Goal: Task Accomplishment & Management: Complete application form

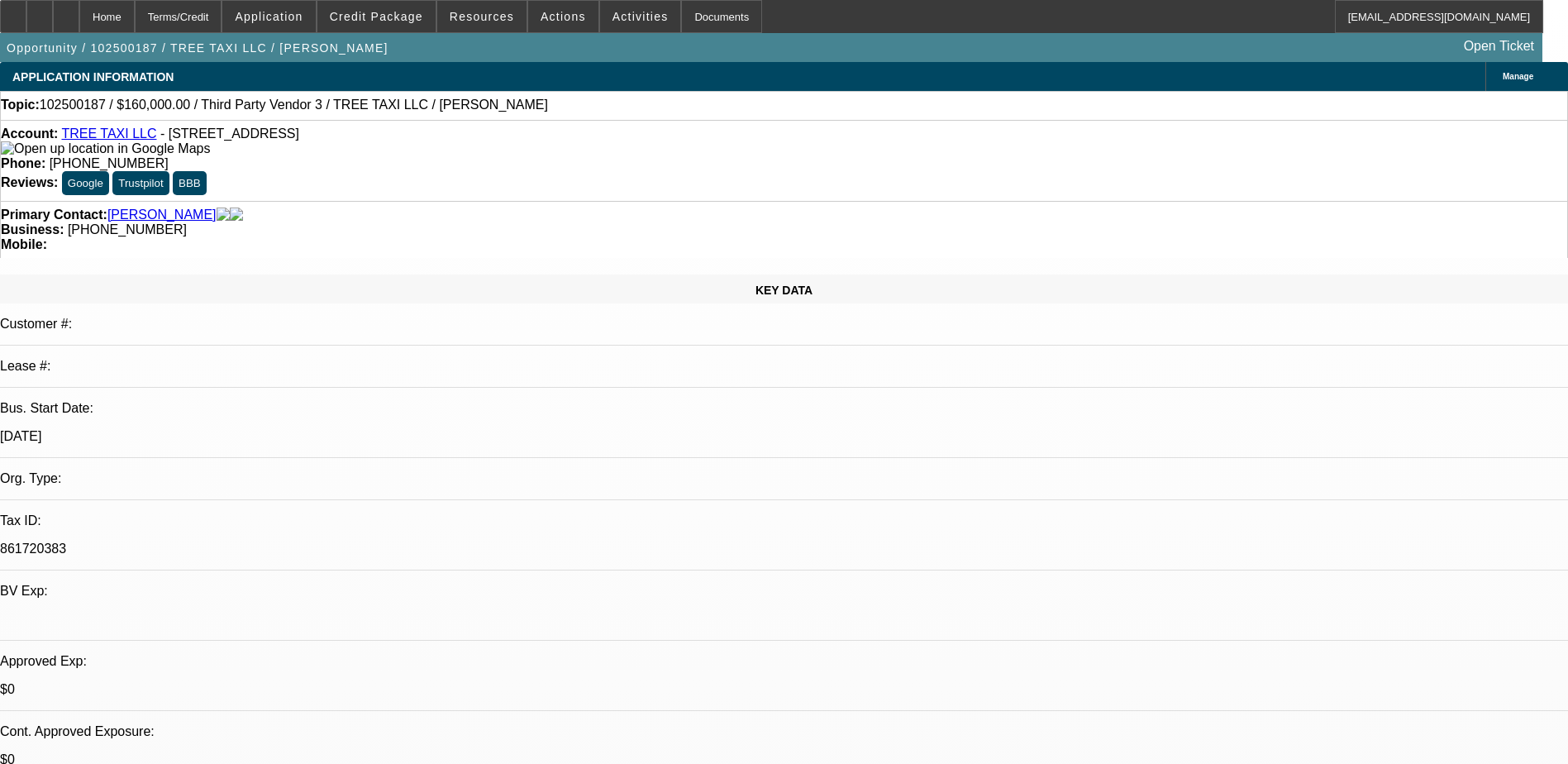
select select "0"
select select "6"
click at [383, 11] on span "Credit Package" at bounding box center [377, 17] width 94 height 13
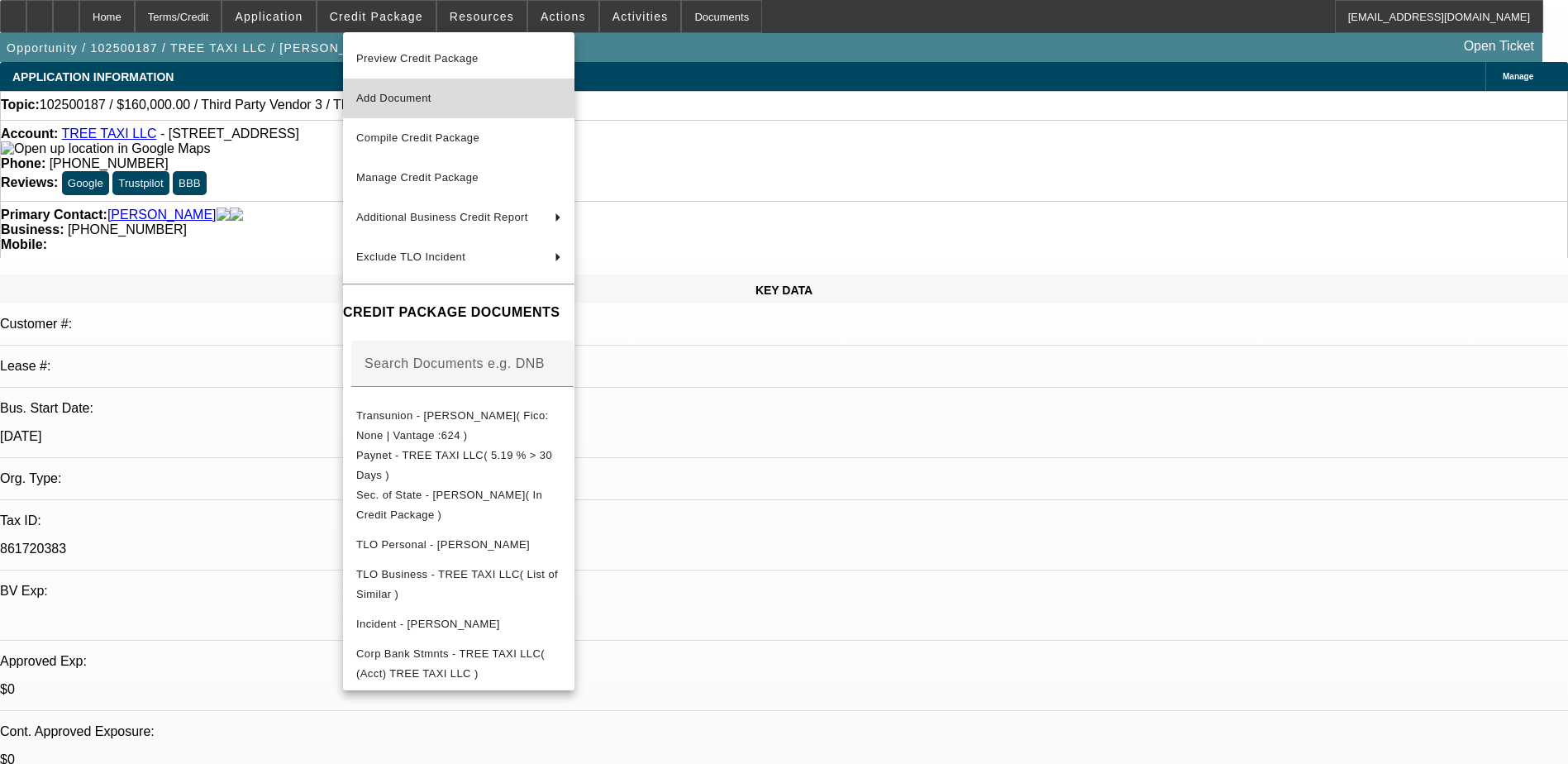
click at [386, 95] on span "Add Document" at bounding box center [394, 98] width 75 height 13
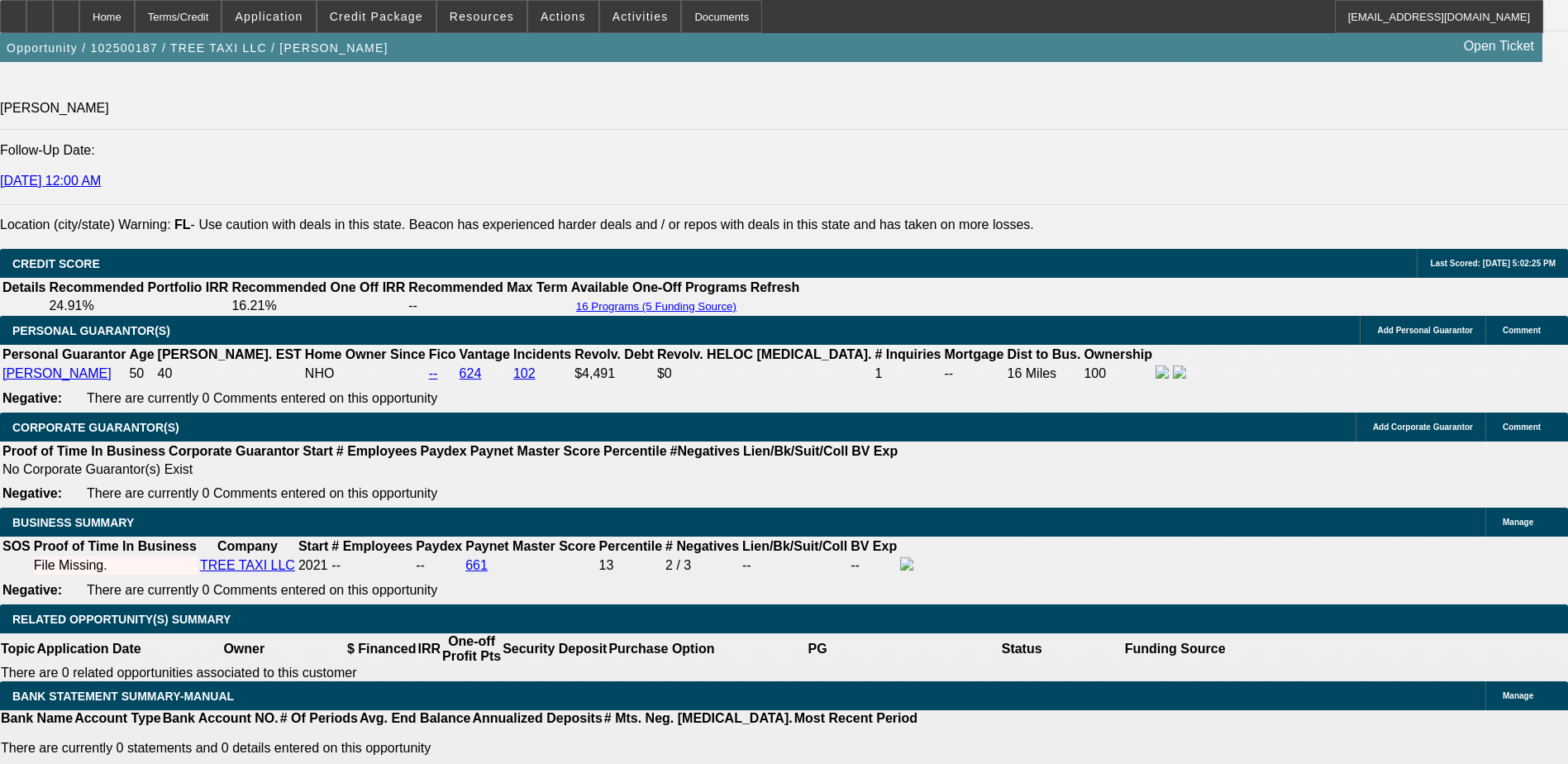
scroll to position [1902, 0]
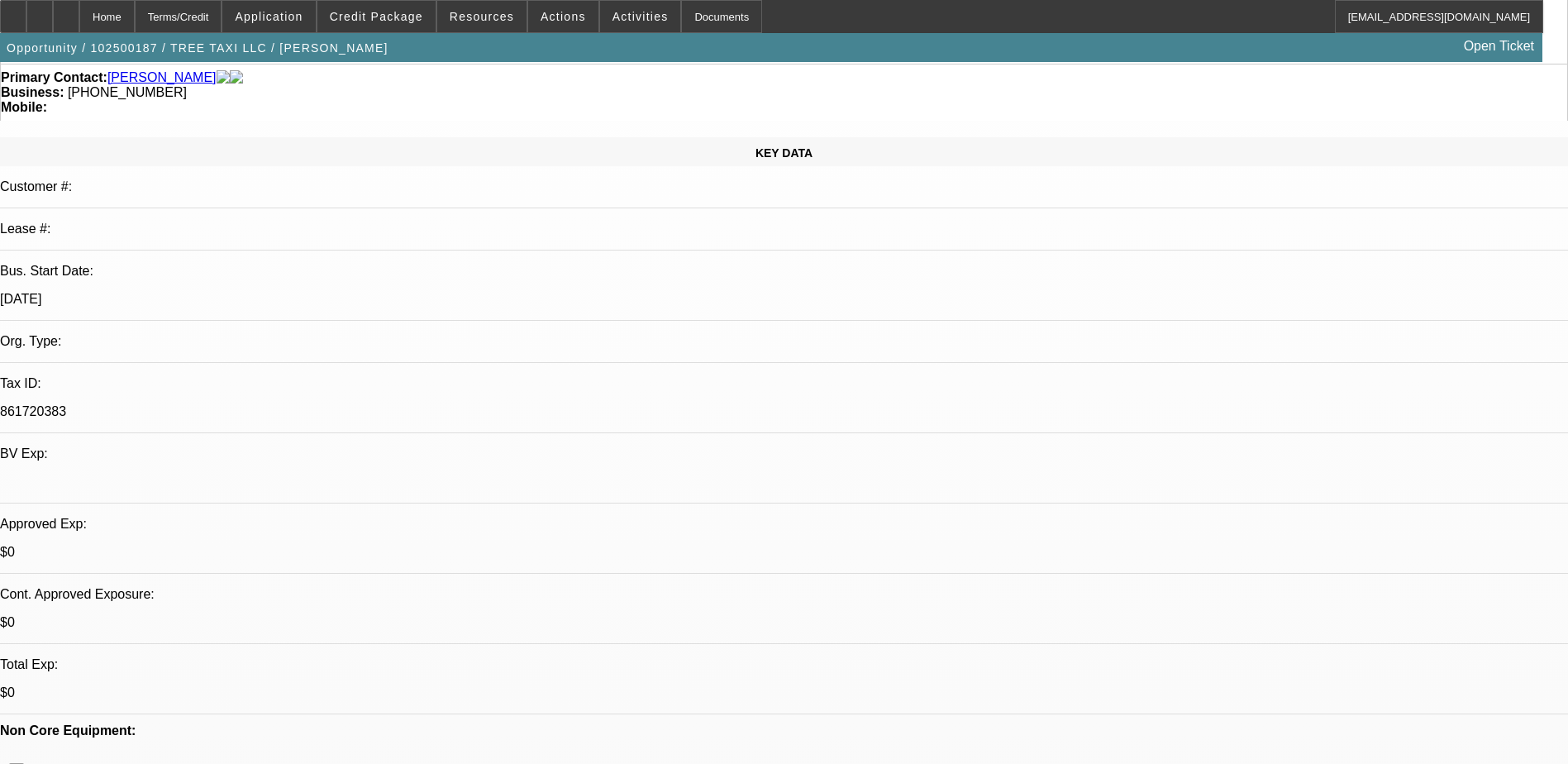
scroll to position [0, 0]
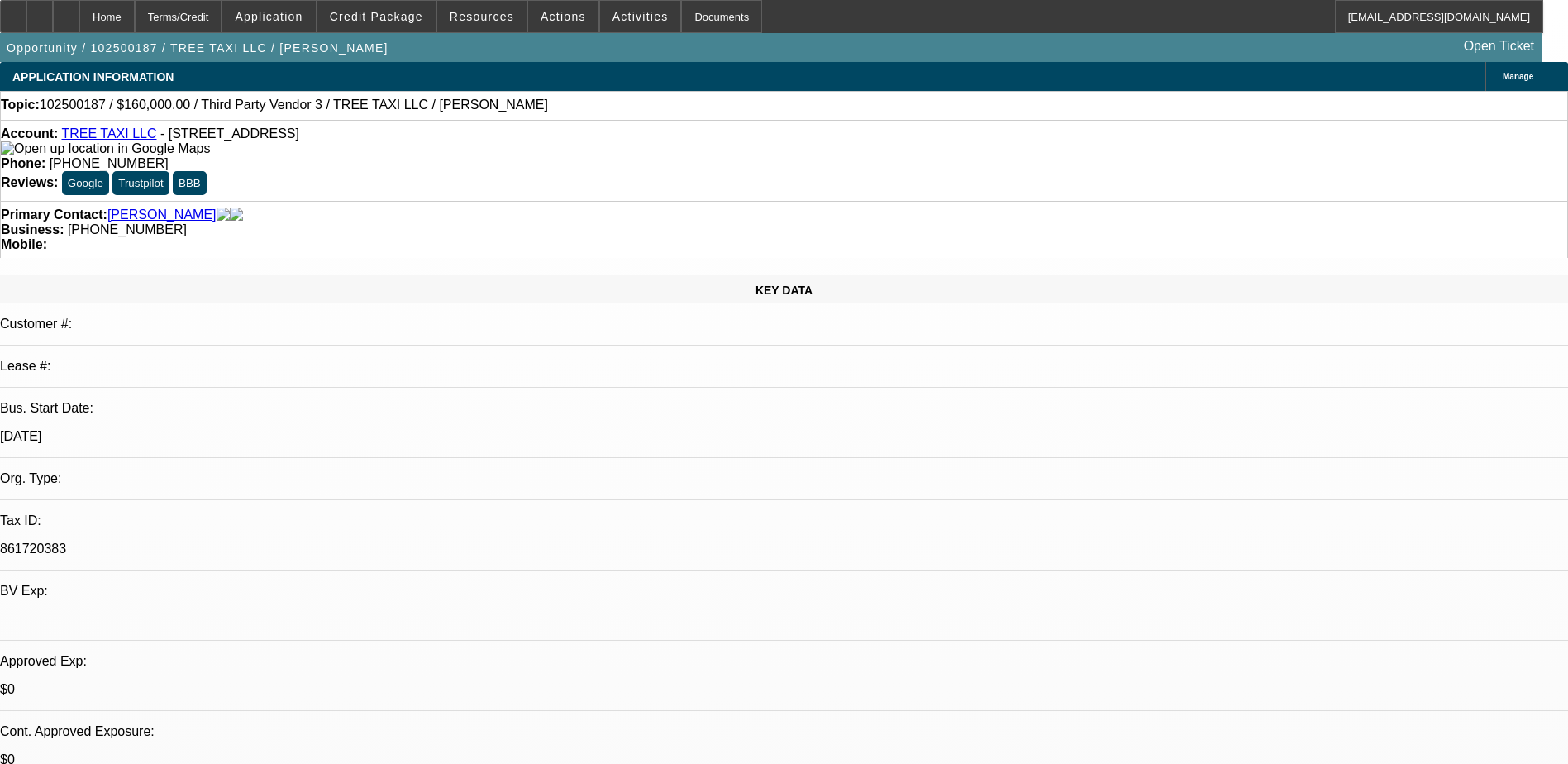
click at [1118, 60] on div "Opportunity / 102500187 / TREE TAXI LLC / Vanderbent, William Open Ticket" at bounding box center [771, 48] width 1543 height 29
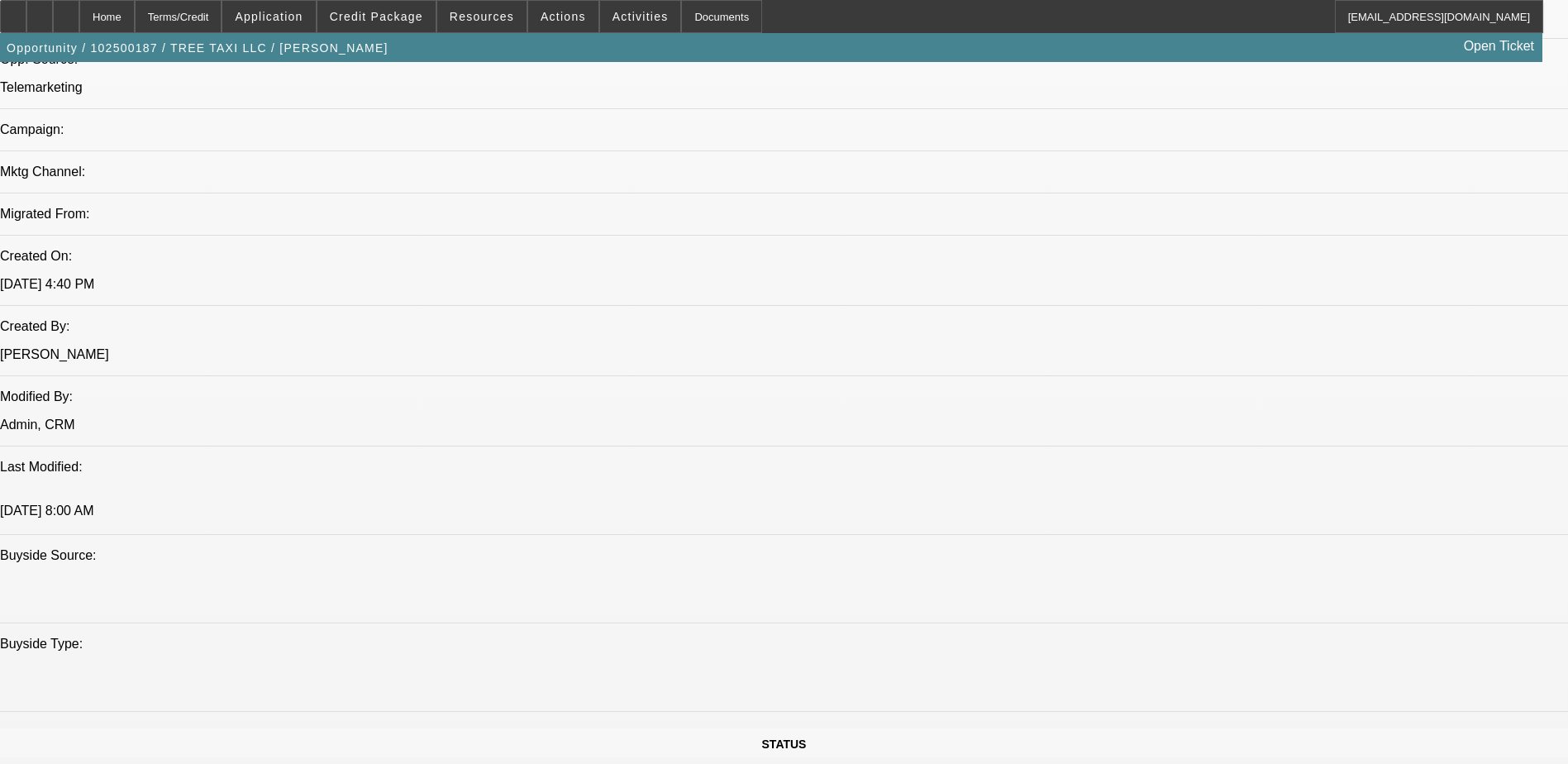
scroll to position [1075, 0]
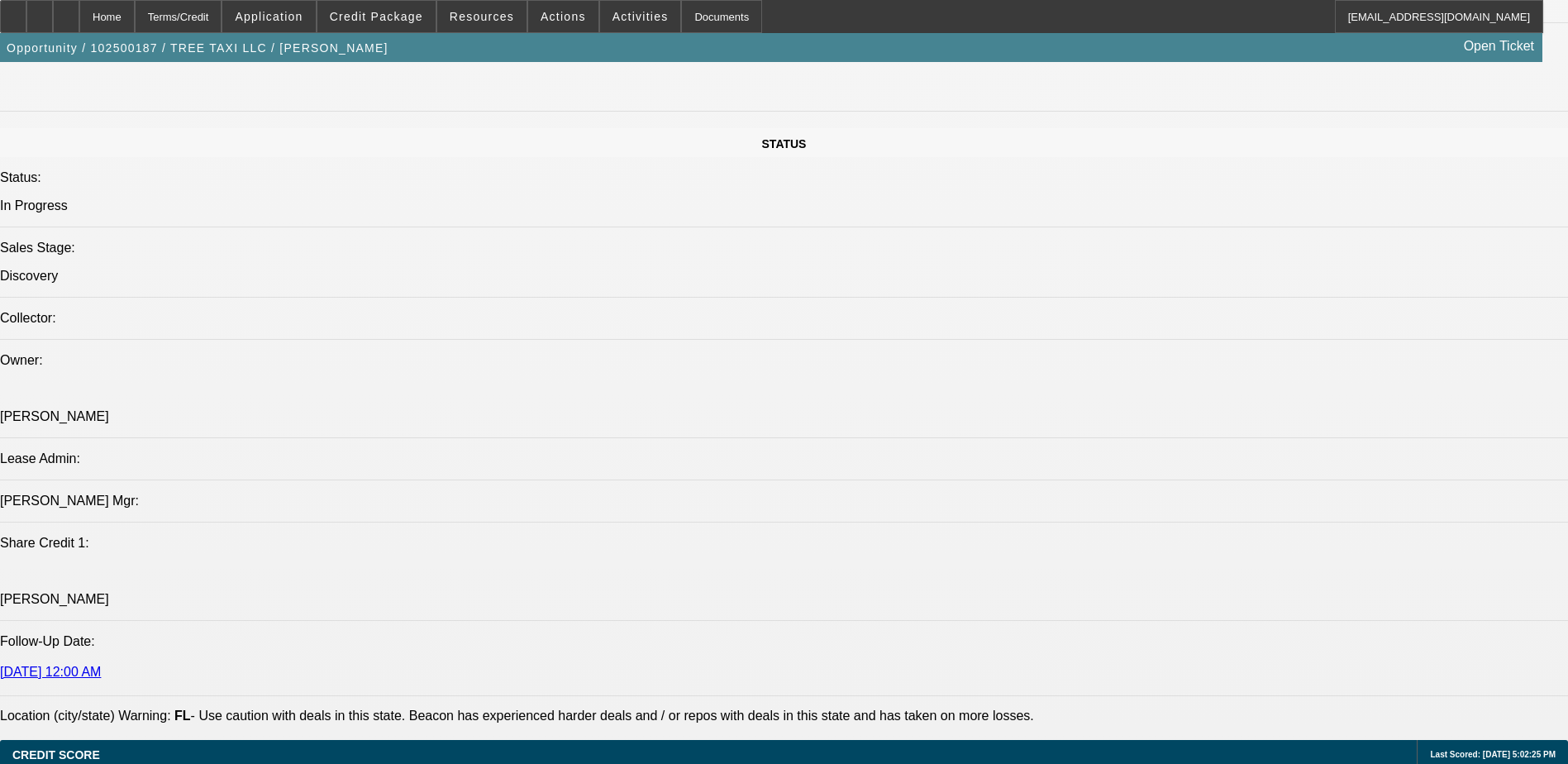
scroll to position [1653, 0]
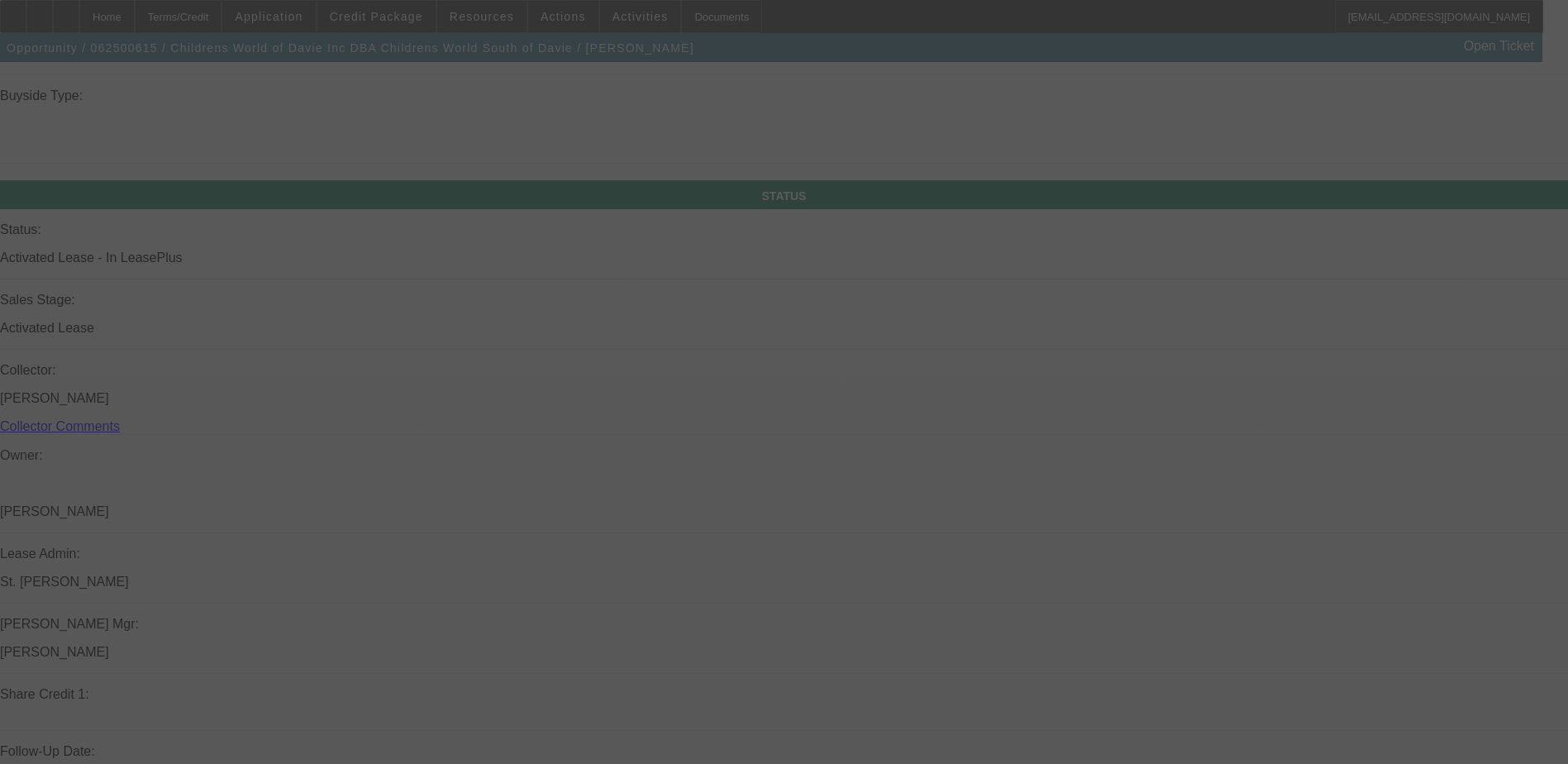
scroll to position [1810, 0]
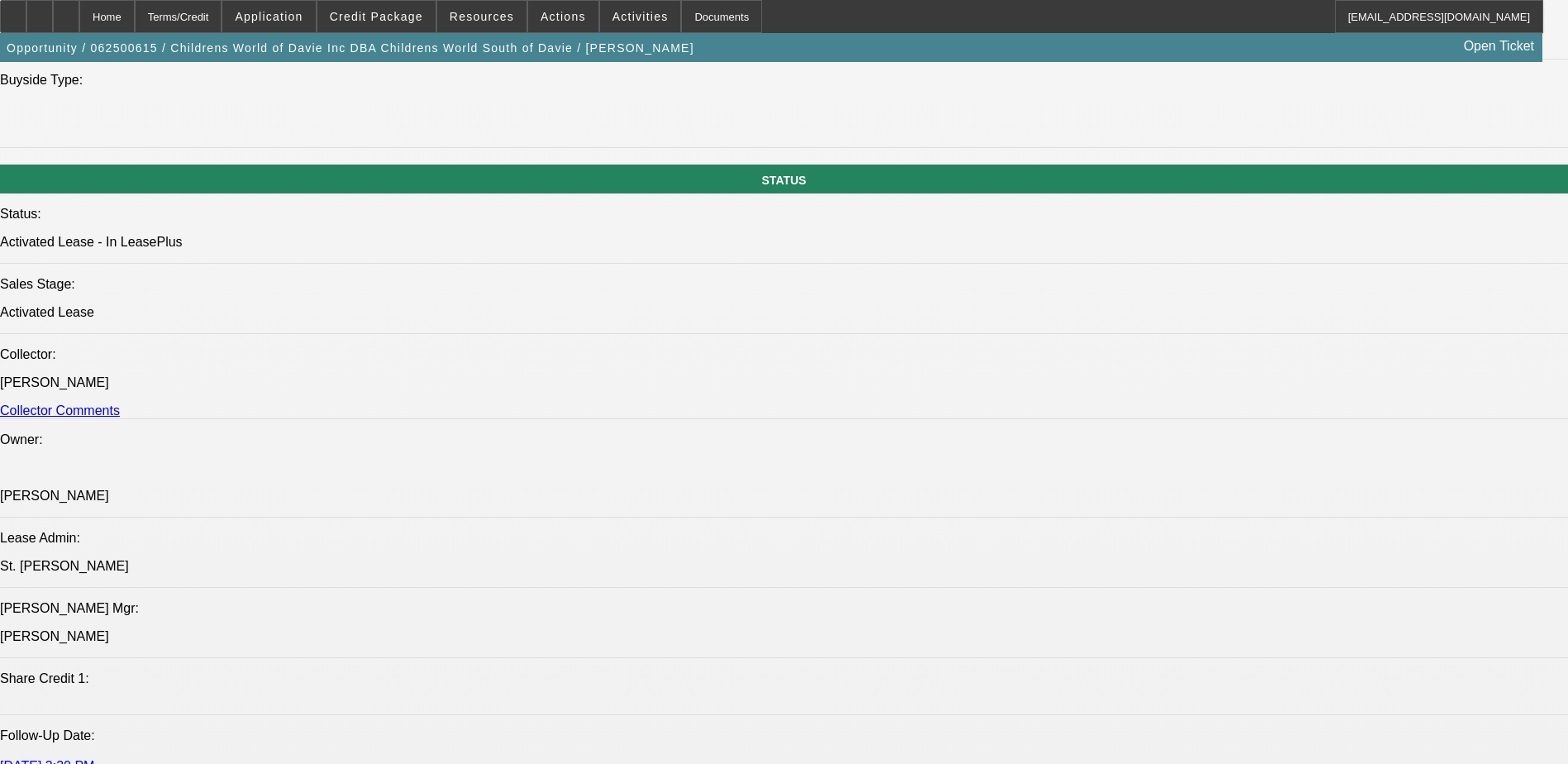
select select "0"
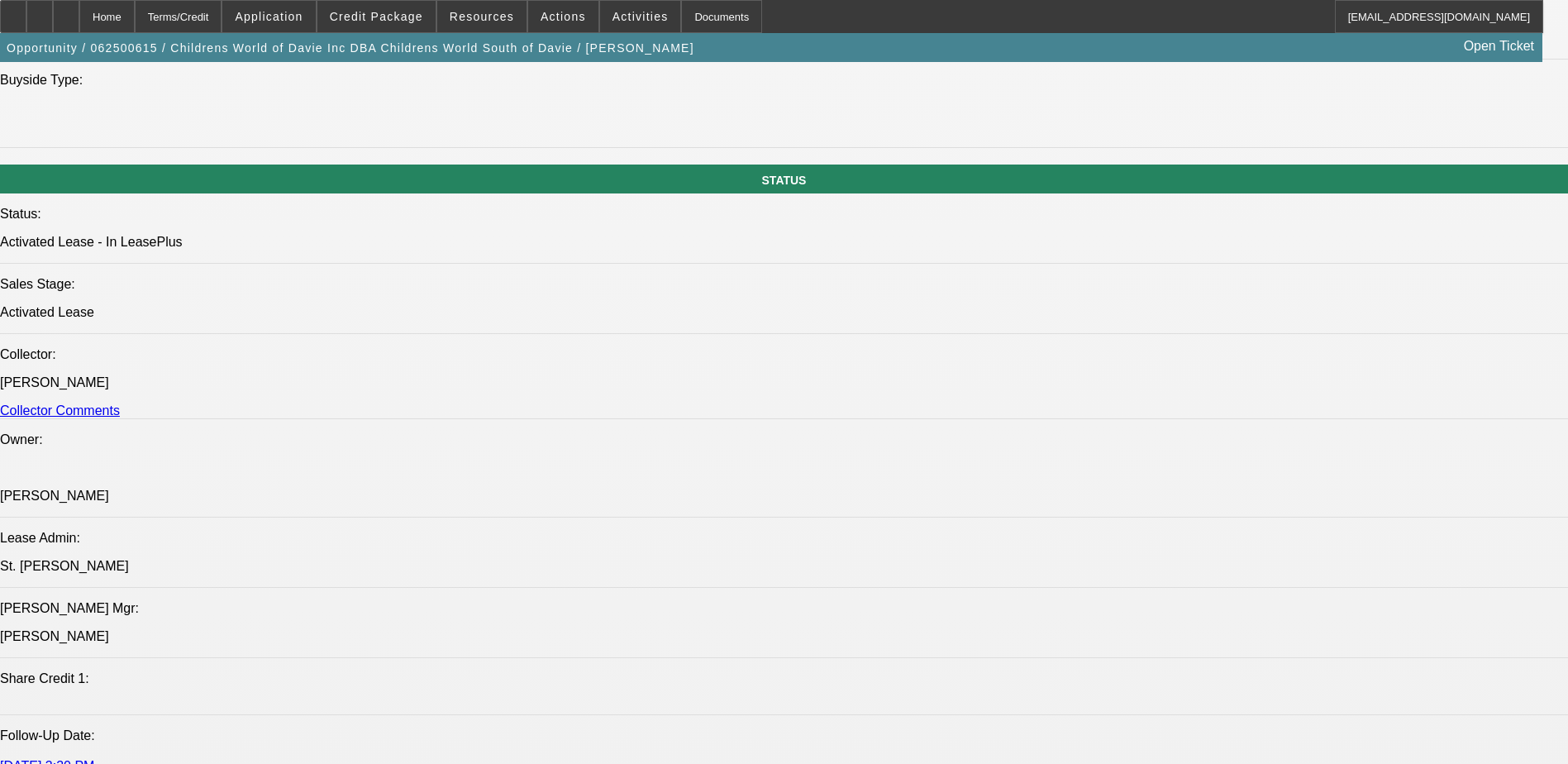
select select "0"
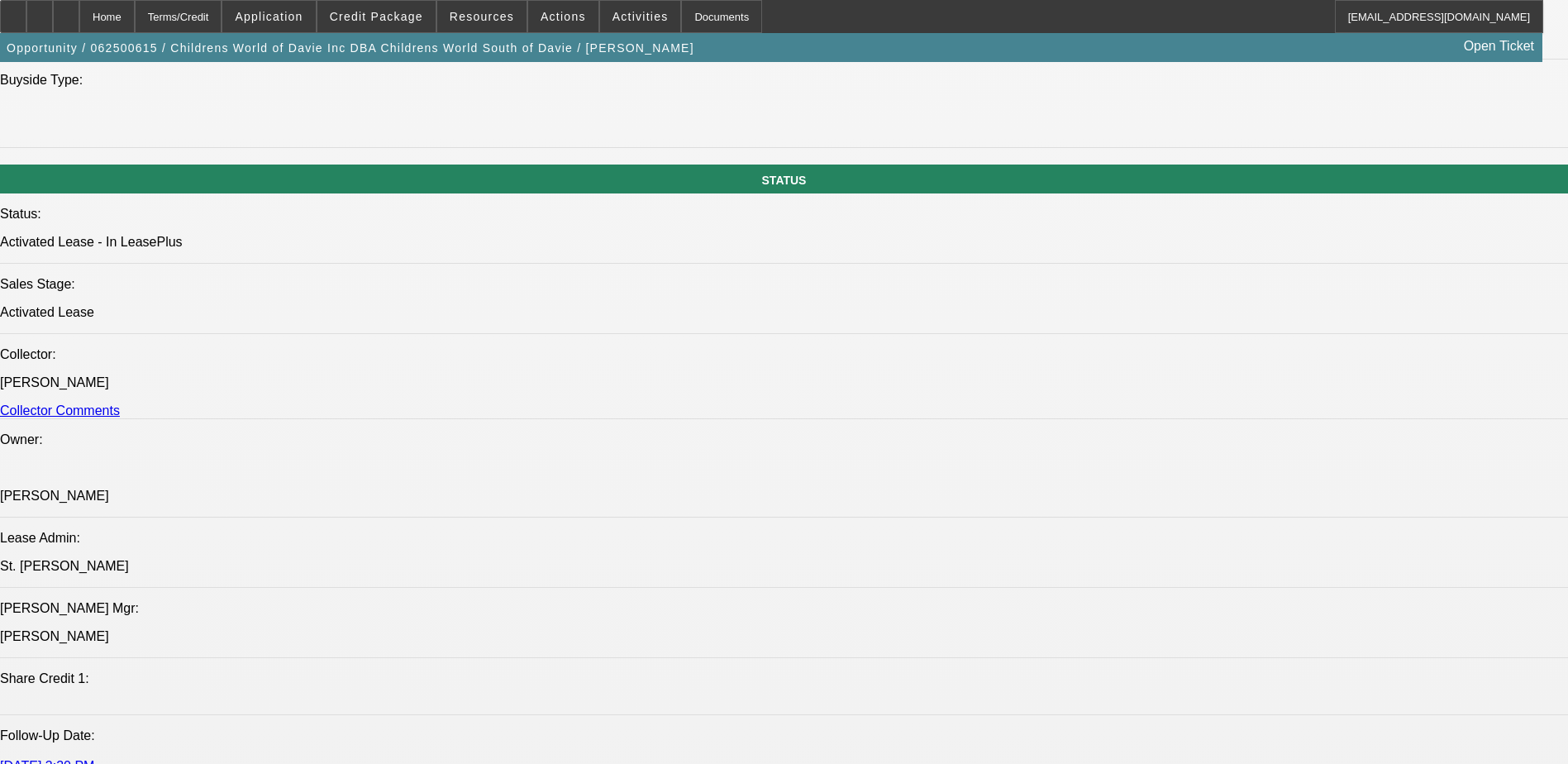
select select "1"
select select "3"
select select "6"
select select "1"
select select "3"
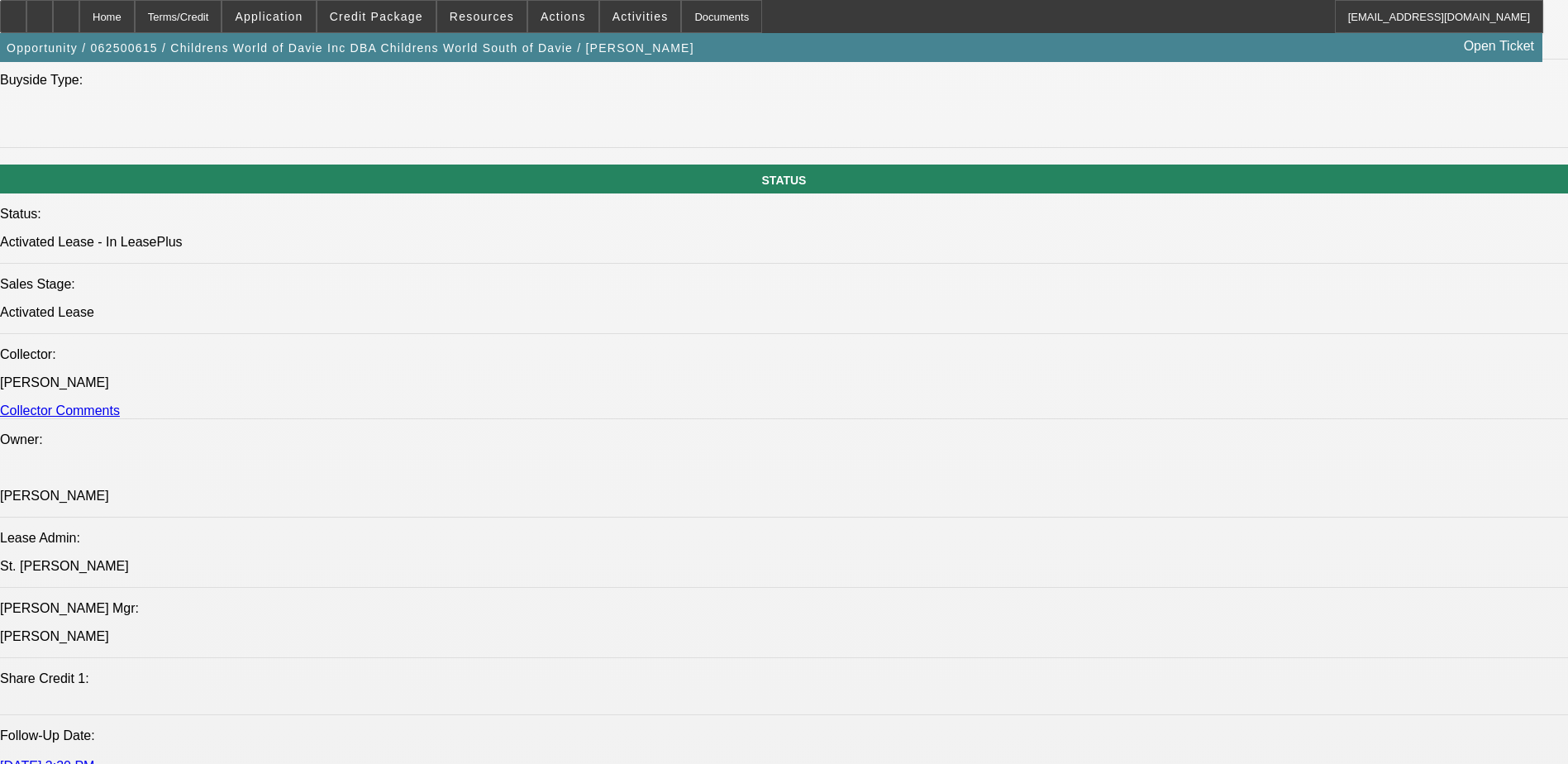
select select "6"
select select "1"
select select "3"
select select "6"
select select "1"
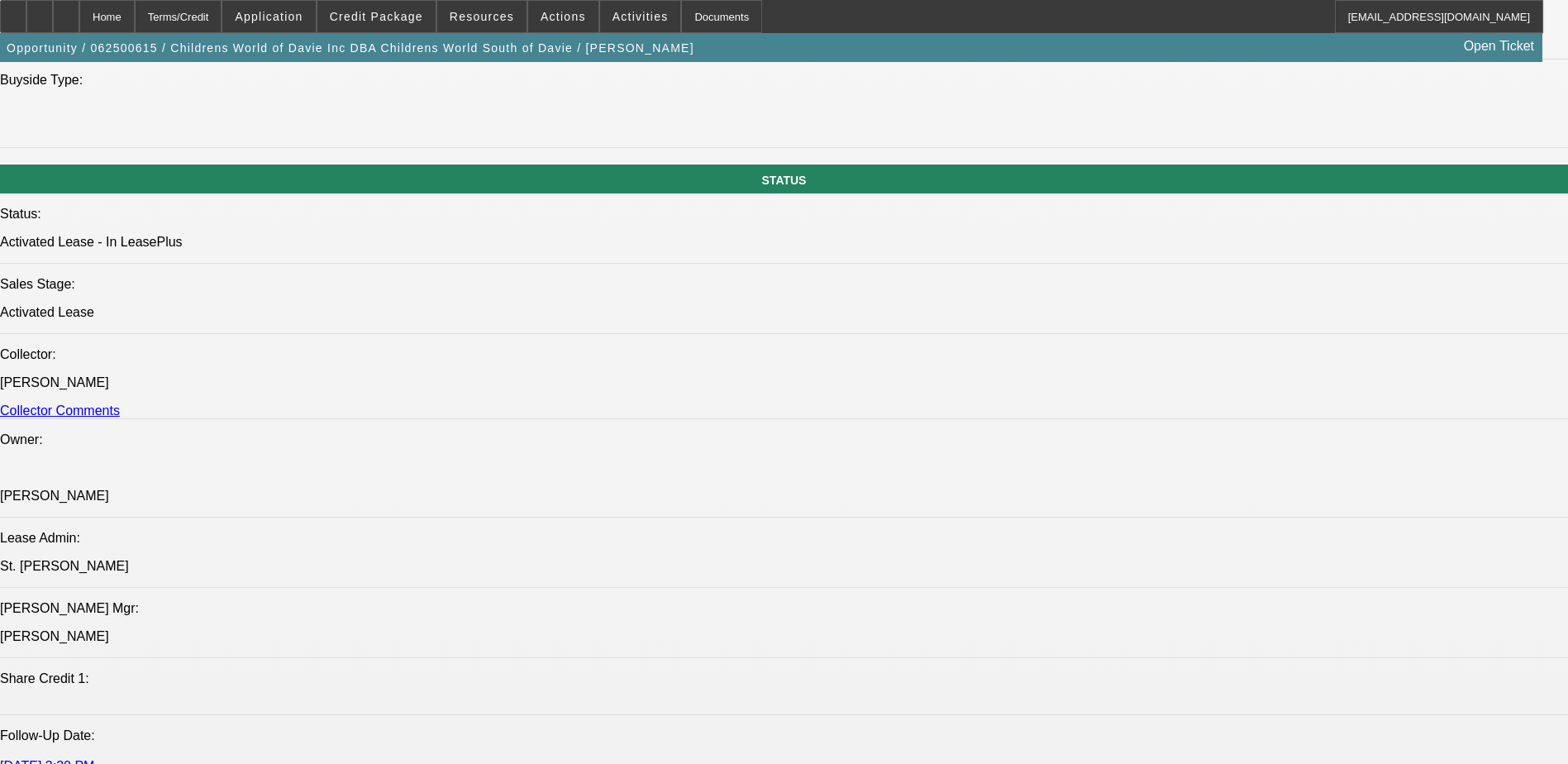
select select "3"
select select "6"
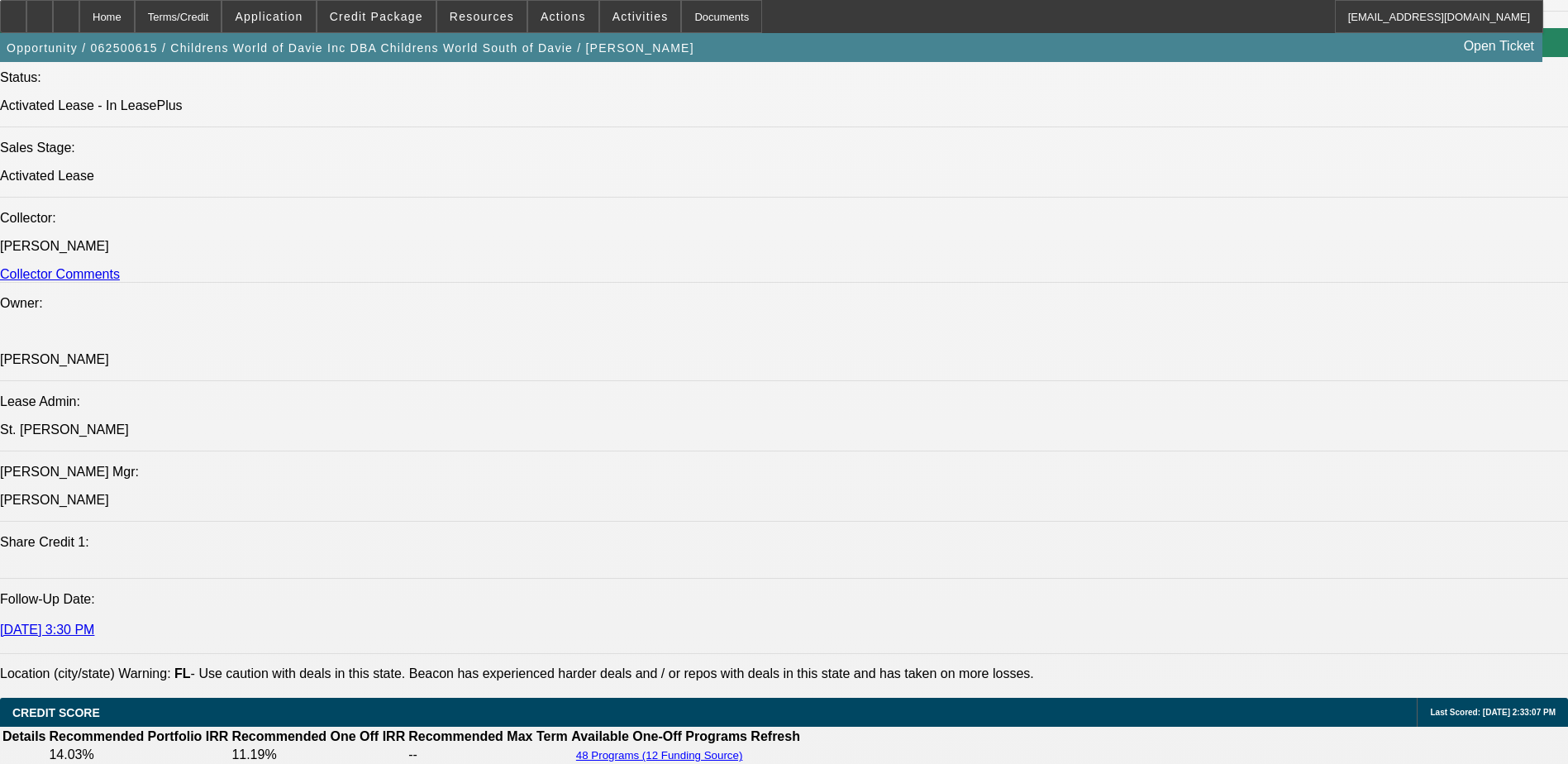
scroll to position [1984, 0]
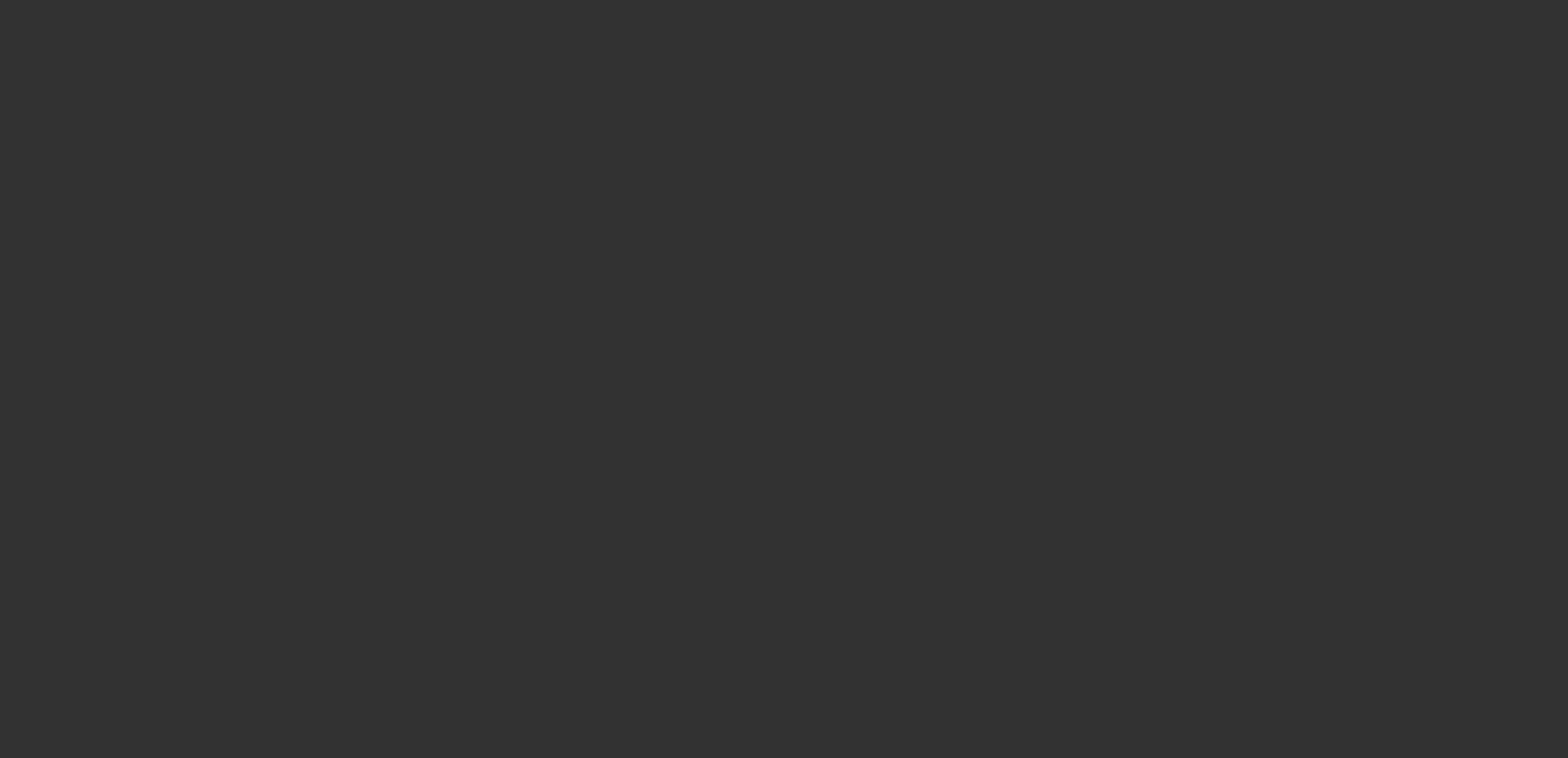
select select "0"
select select "2"
select select "0"
select select "2"
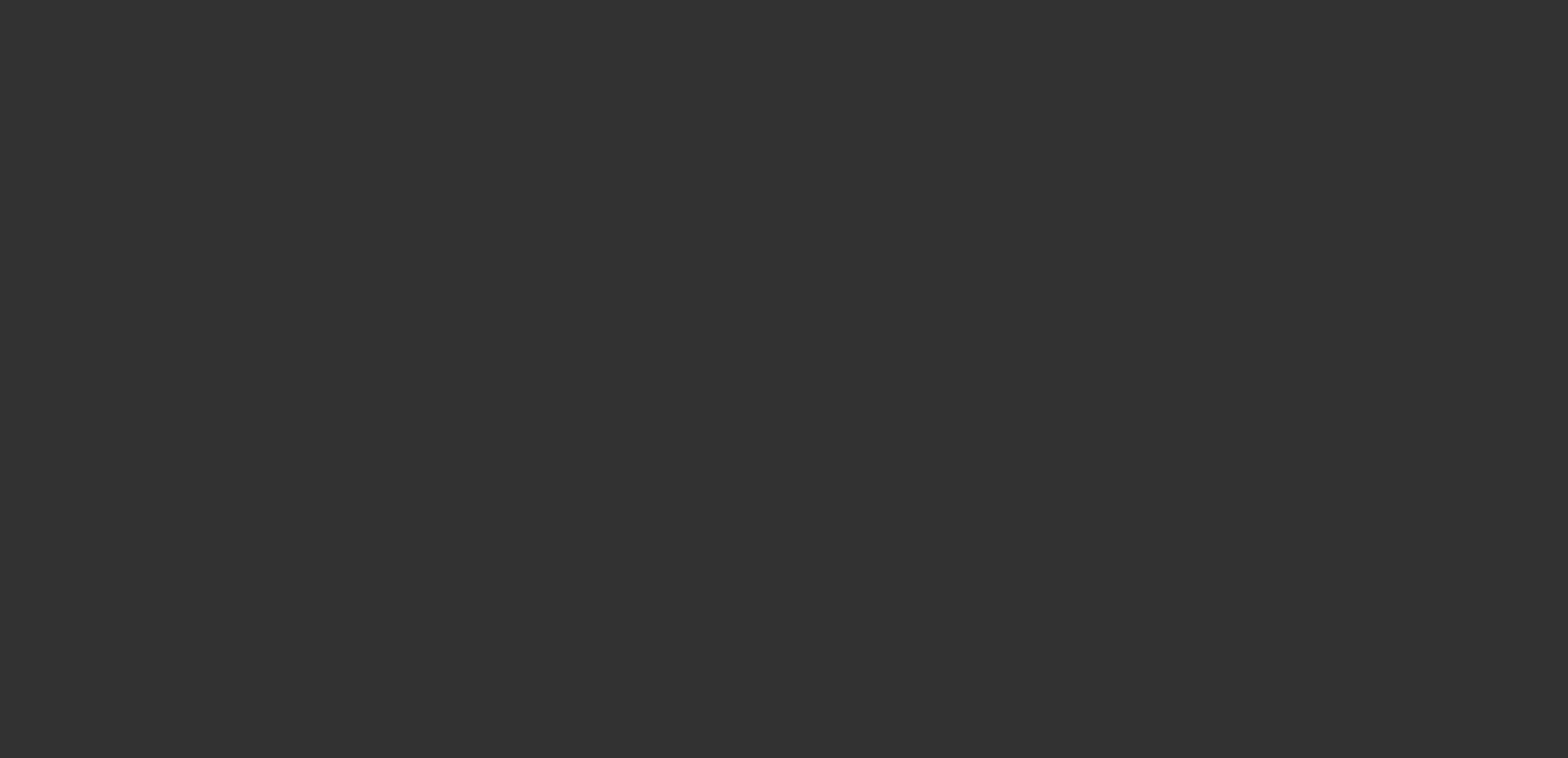
select select "0"
select select "2"
select select "0"
select select "2"
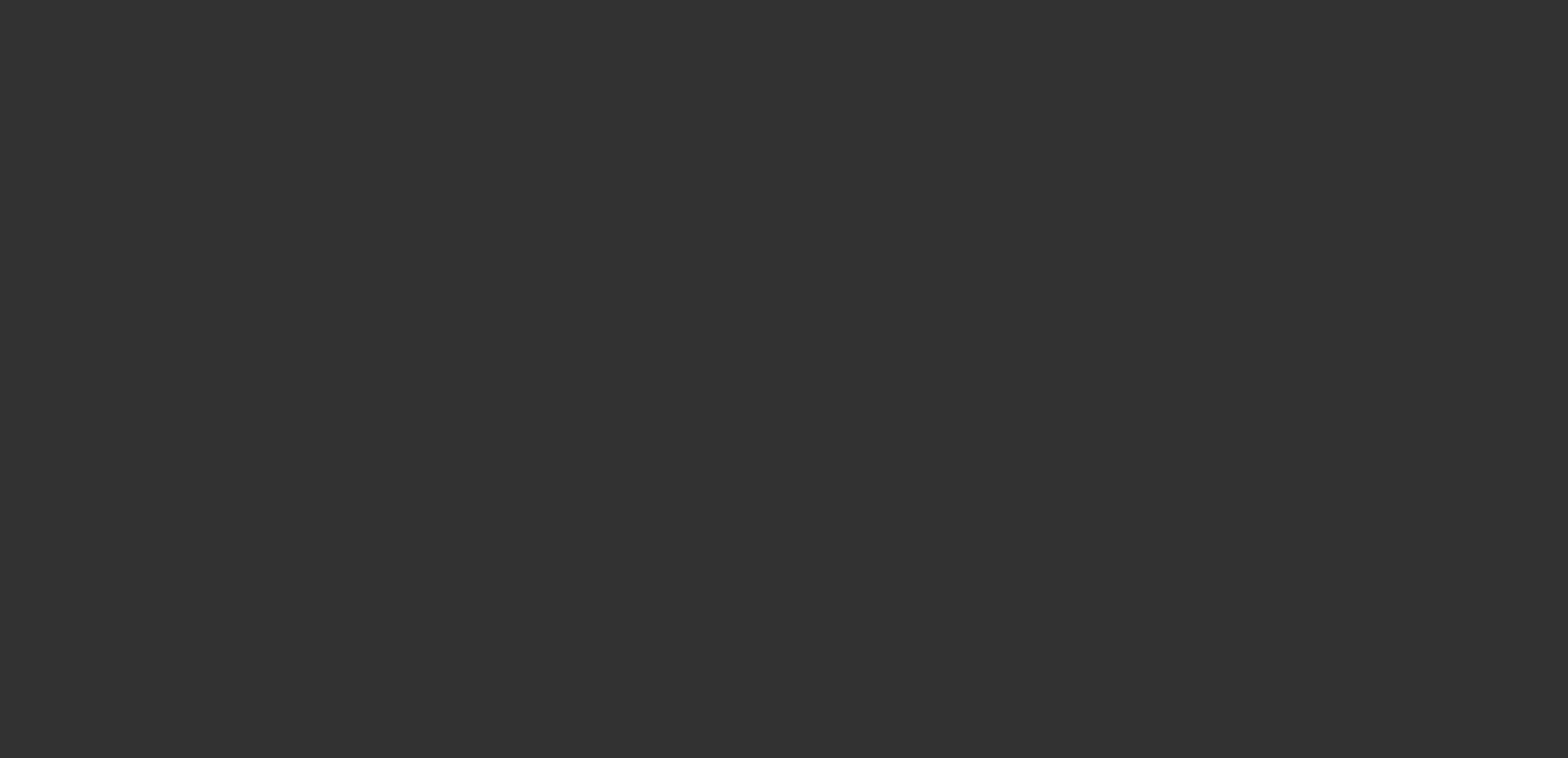
select select "0"
select select "2"
select select "0"
select select "2"
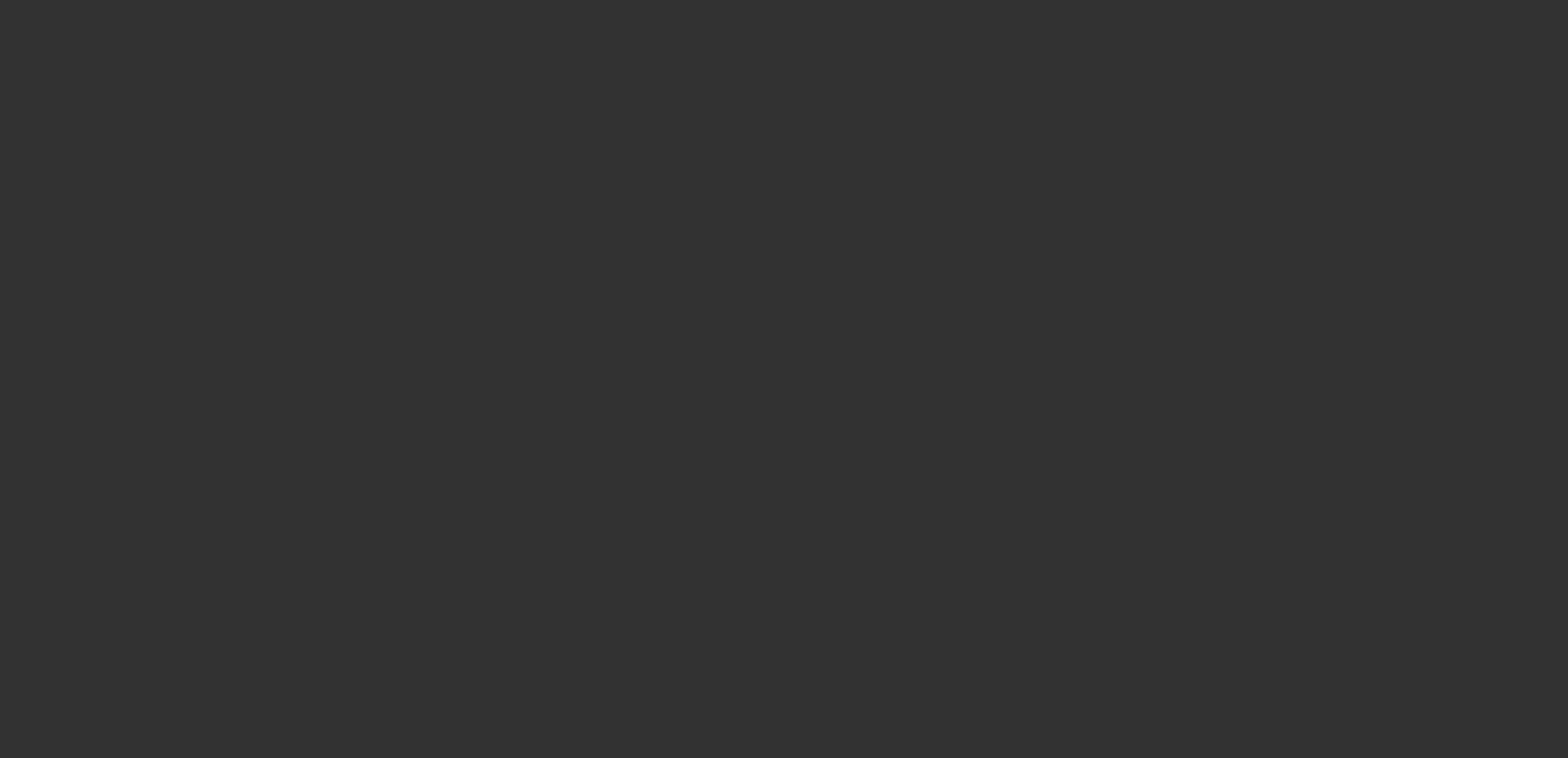
select select "0"
select select "2"
select select "0"
select select "2"
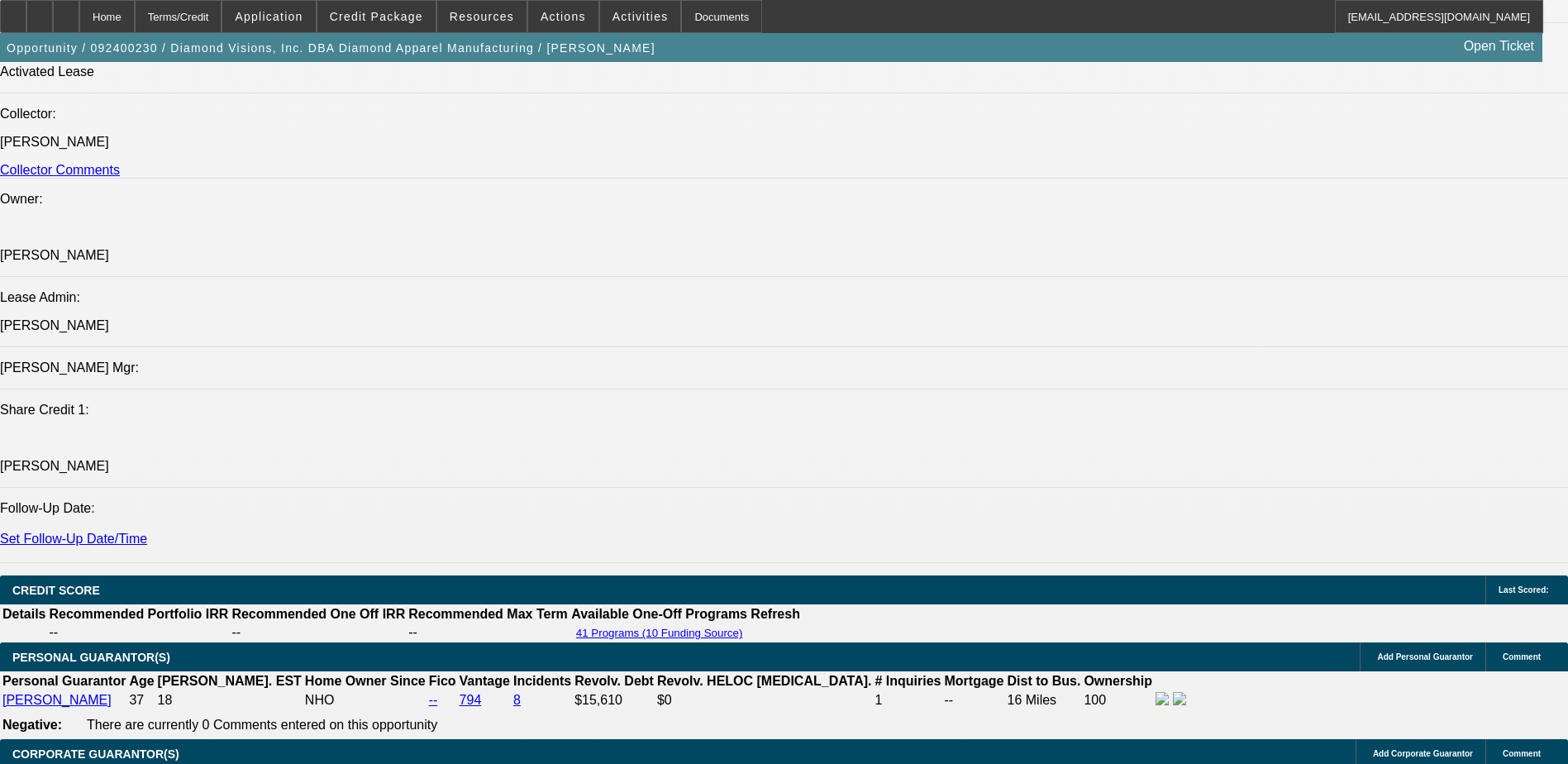
scroll to position [1975, 0]
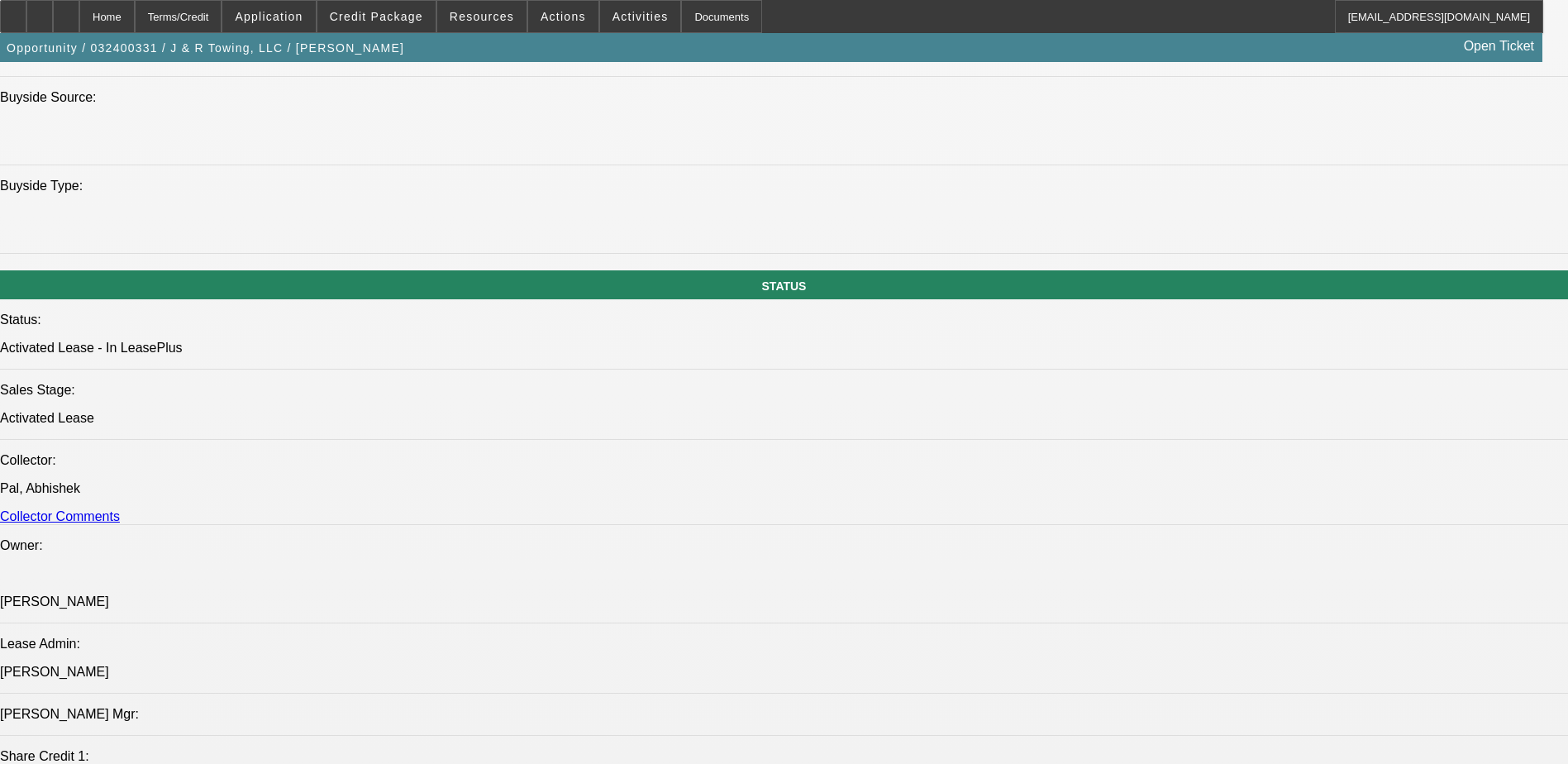
select select "0"
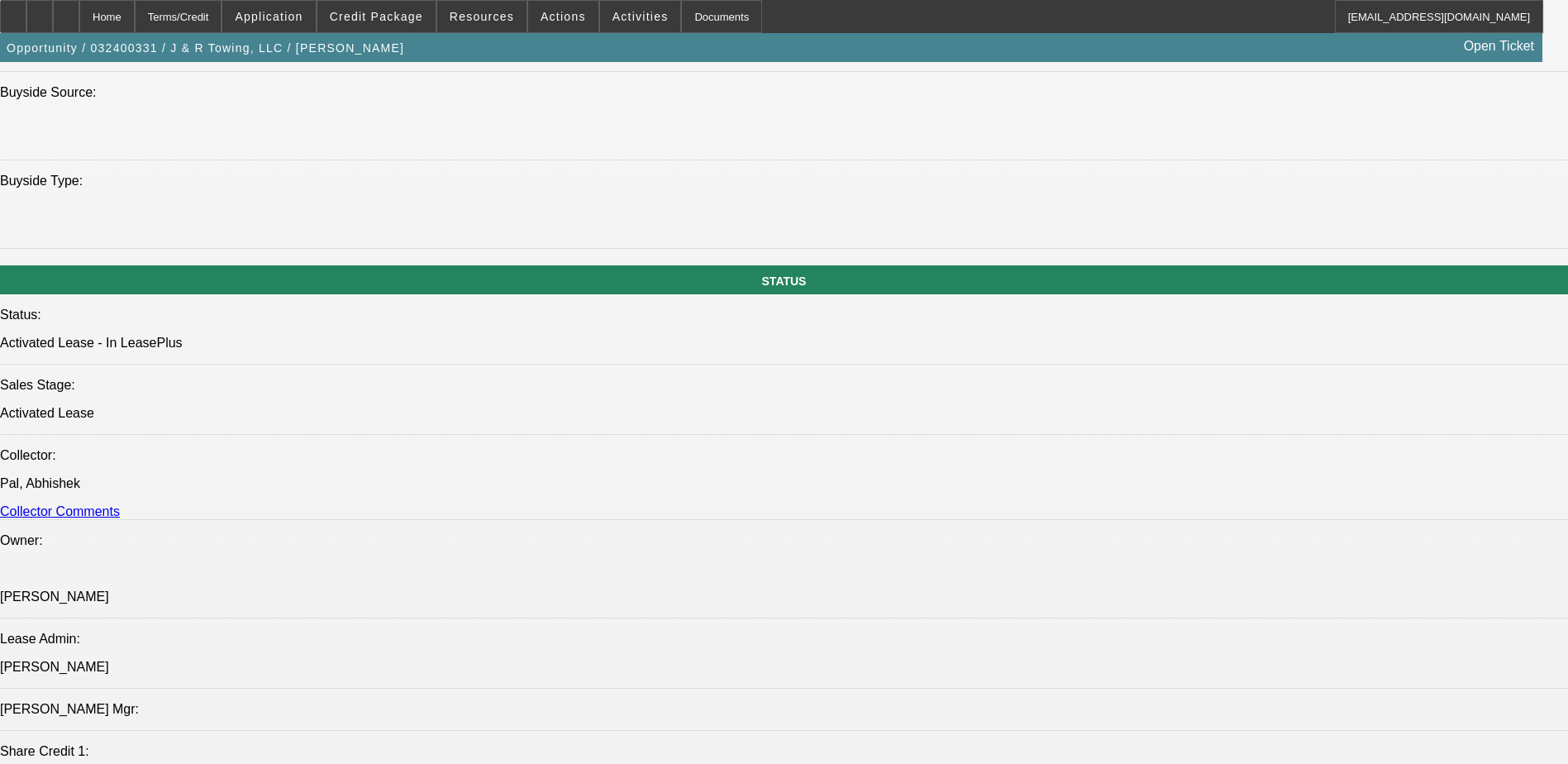
select select "2"
select select "0"
select select "2"
select select "0"
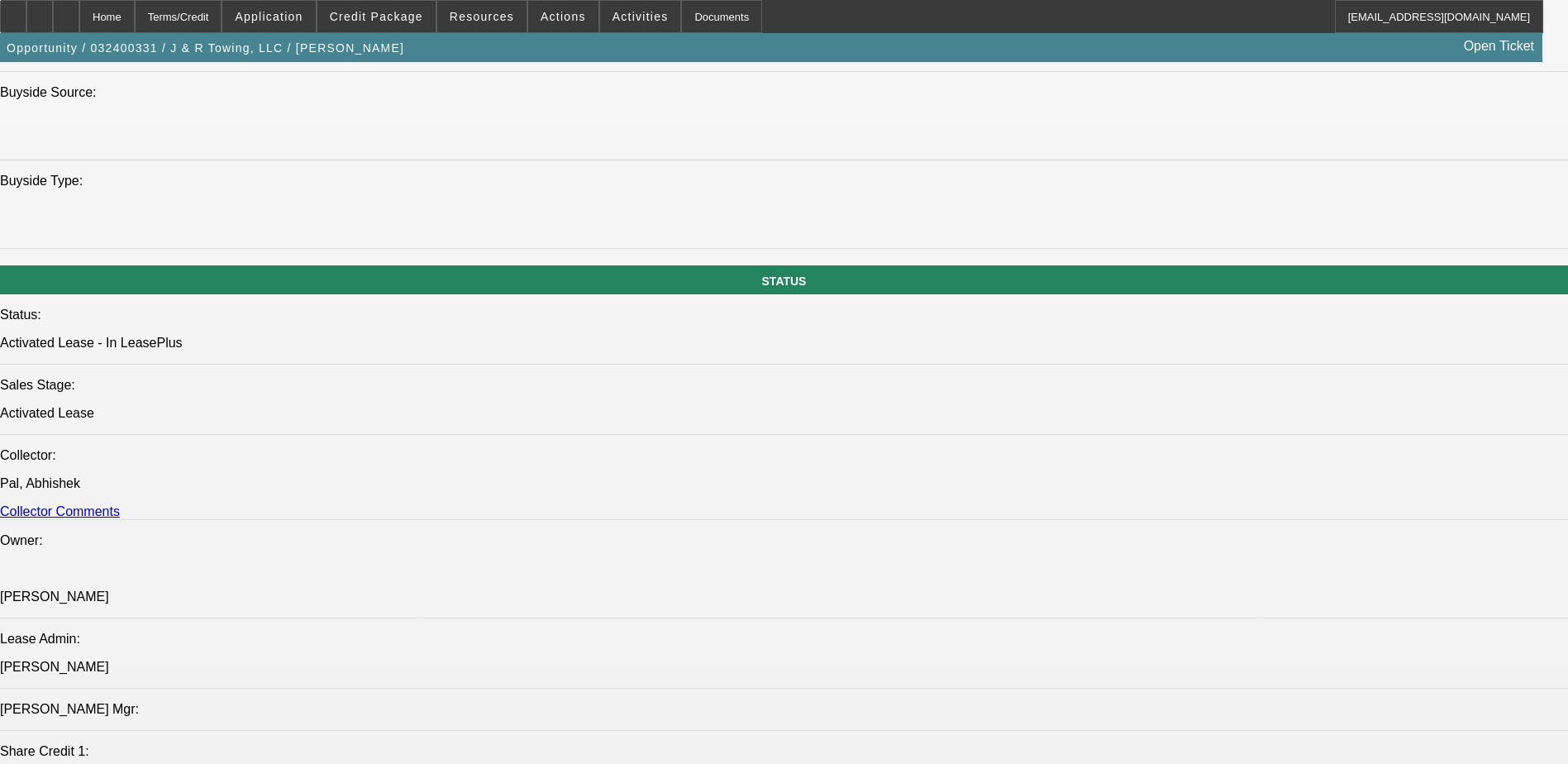
select select "2"
select select "0"
select select "2"
select select "0.1"
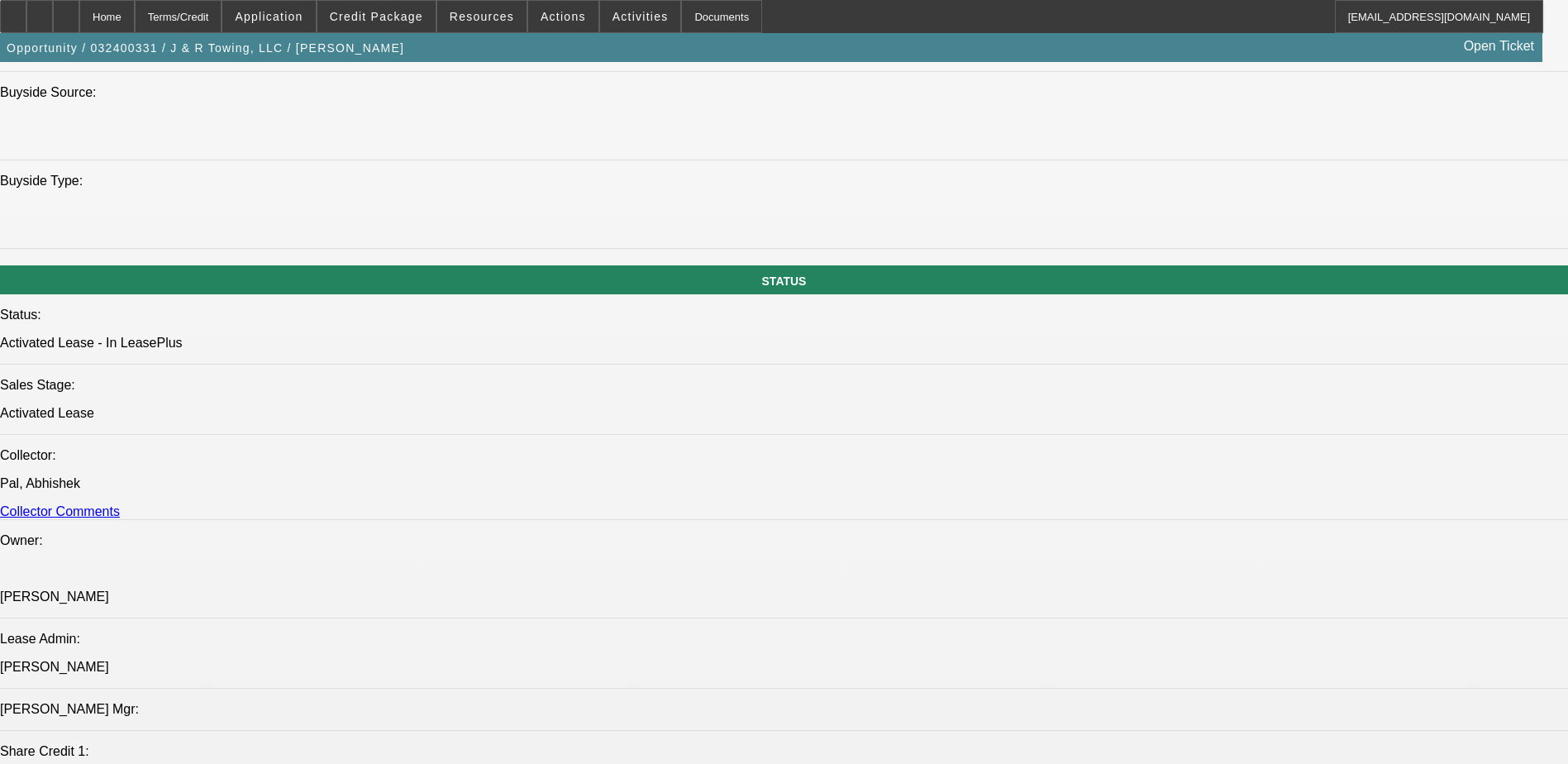
scroll to position [1627, 0]
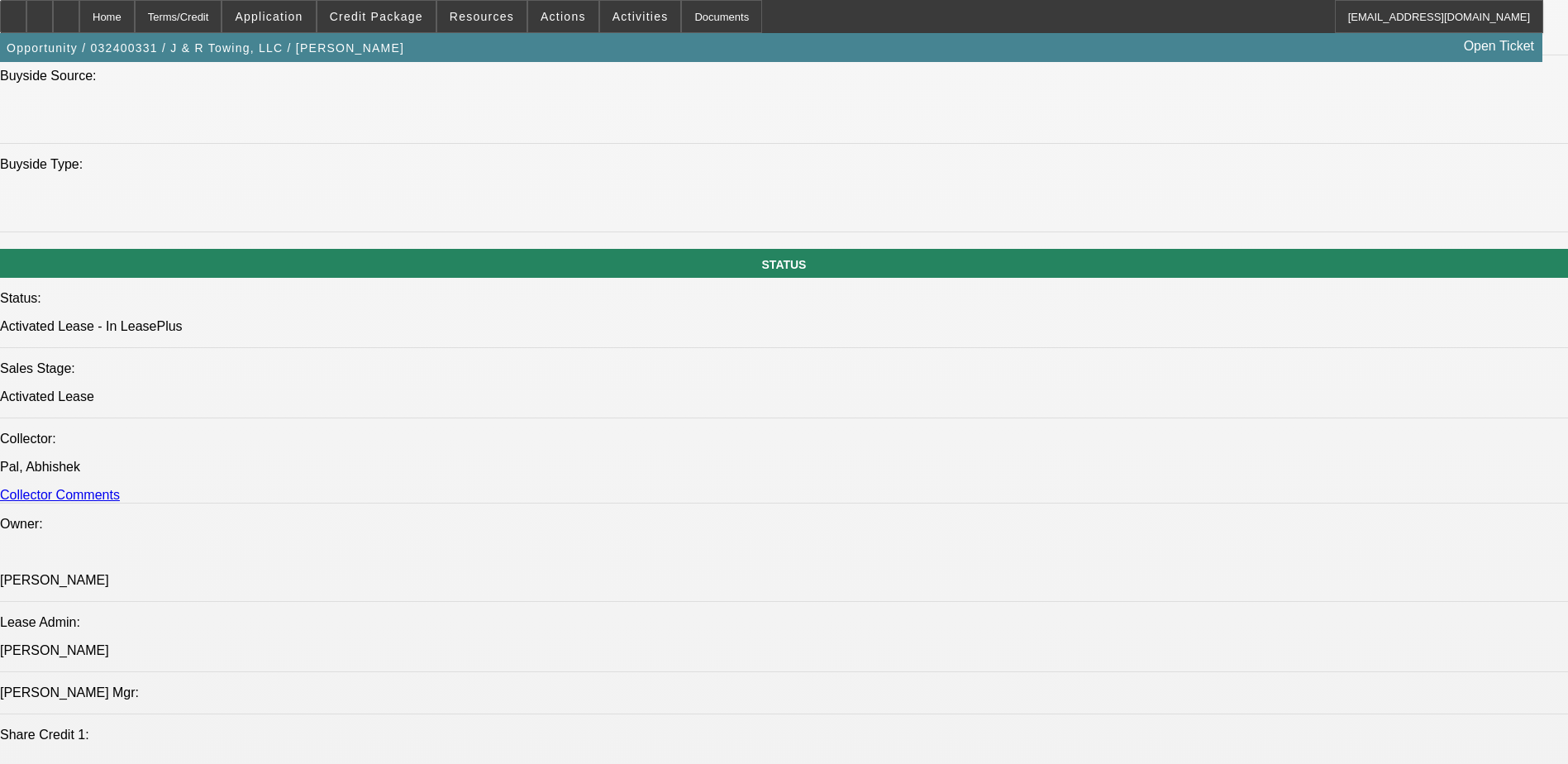
select select "1"
select select "2"
select select "6"
select select "1"
select select "2"
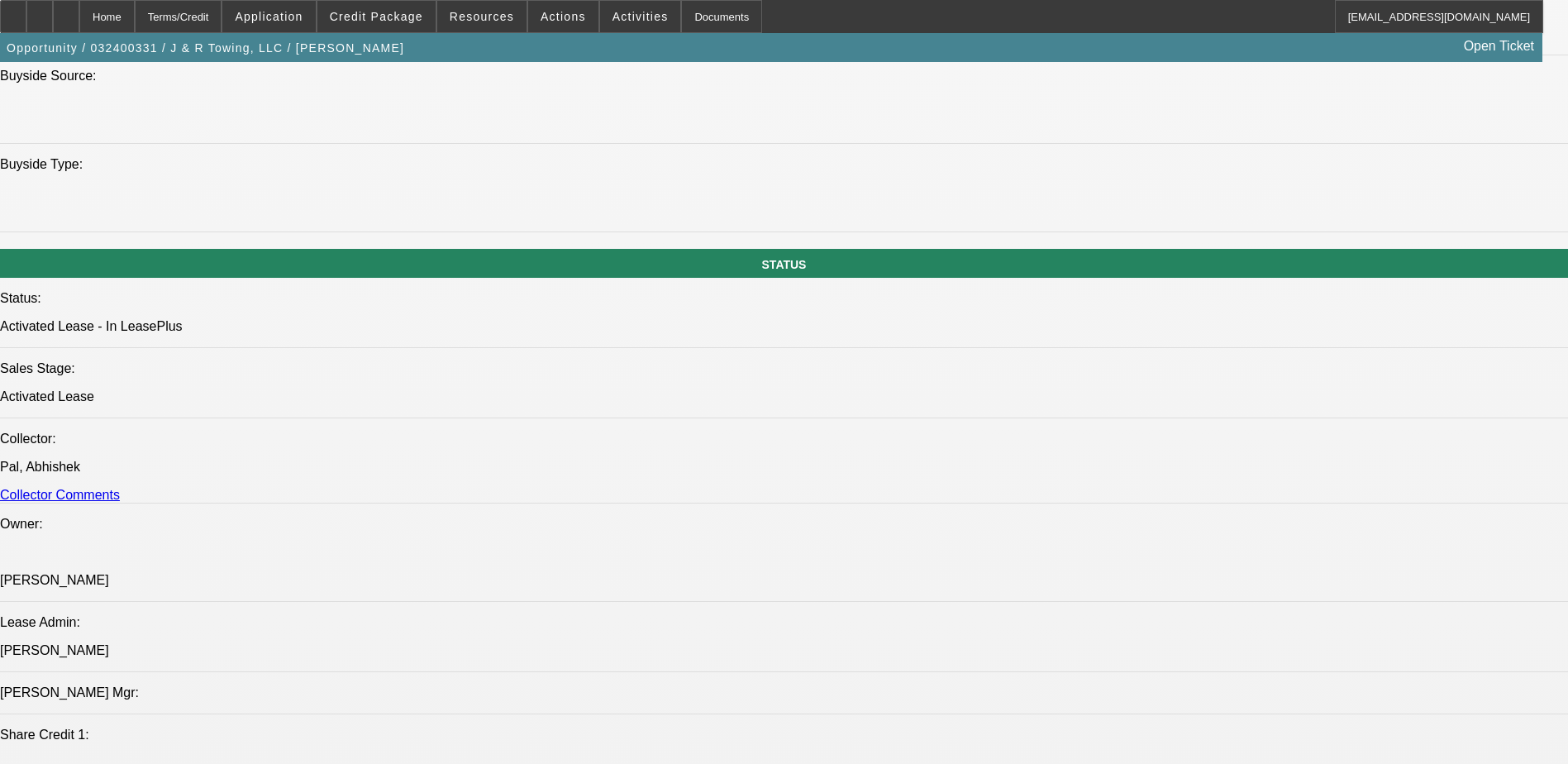
select select "6"
select select "1"
select select "2"
select select "6"
select select "1"
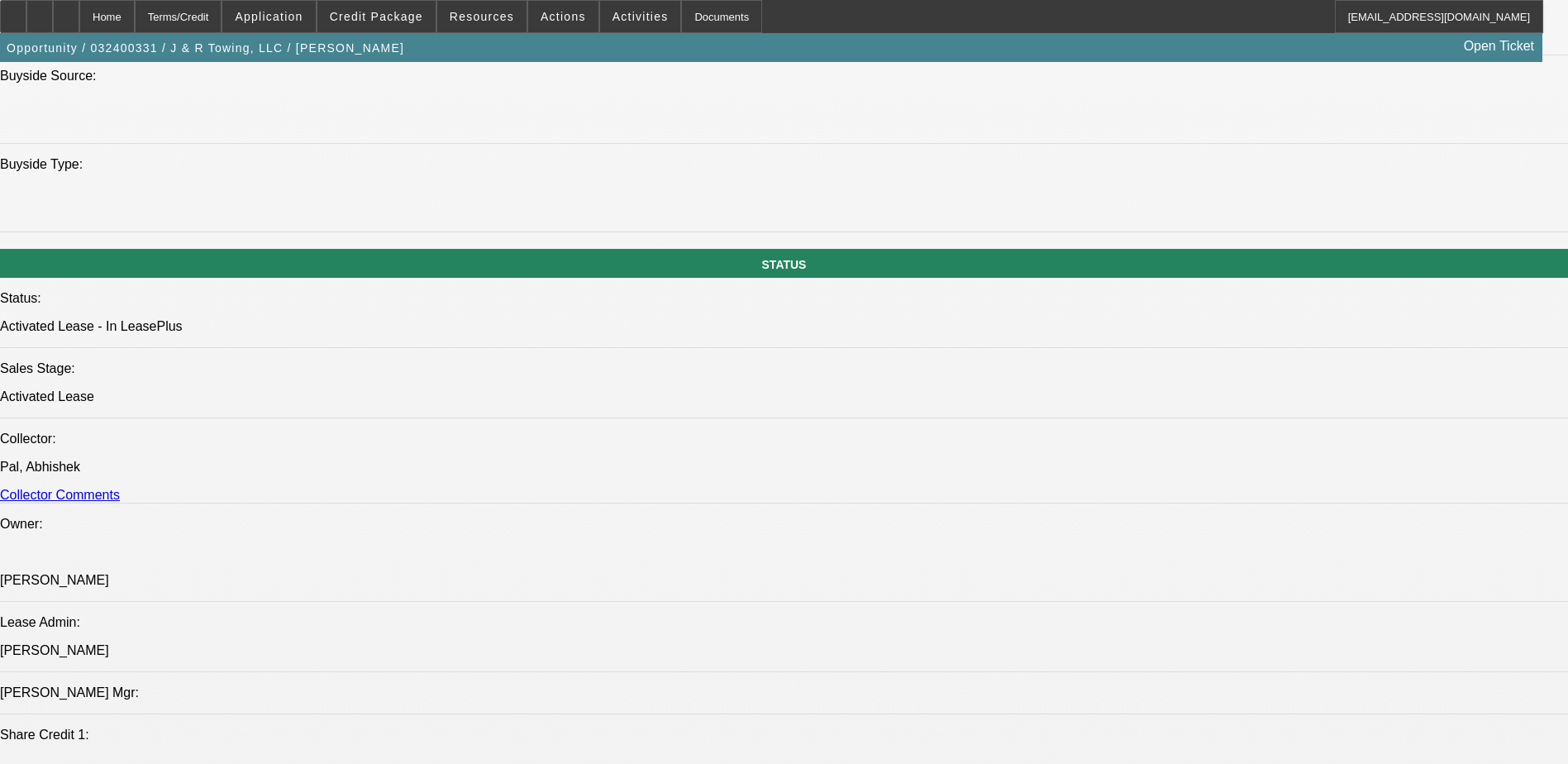
select select "2"
select select "4"
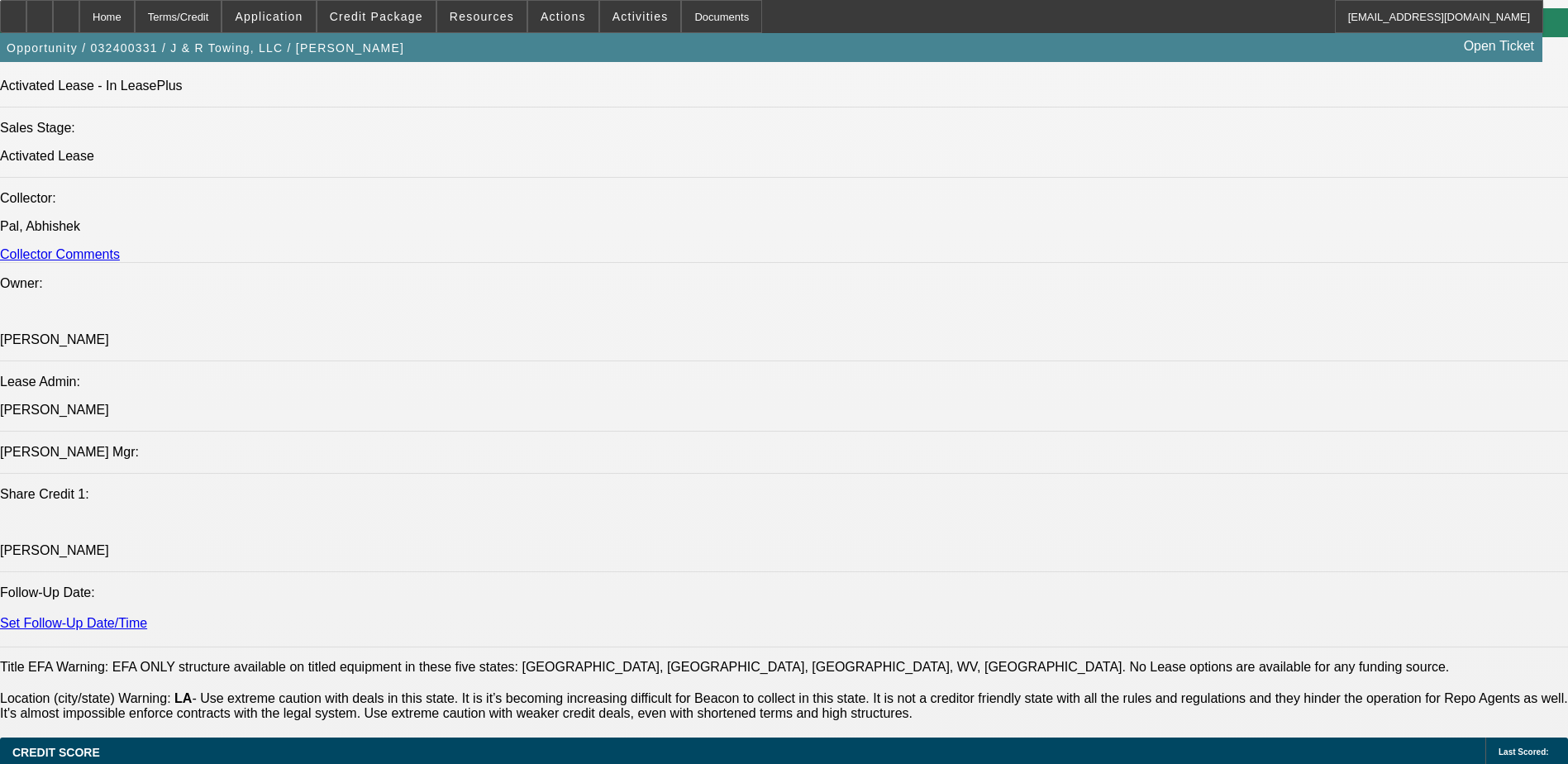
scroll to position [1875, 0]
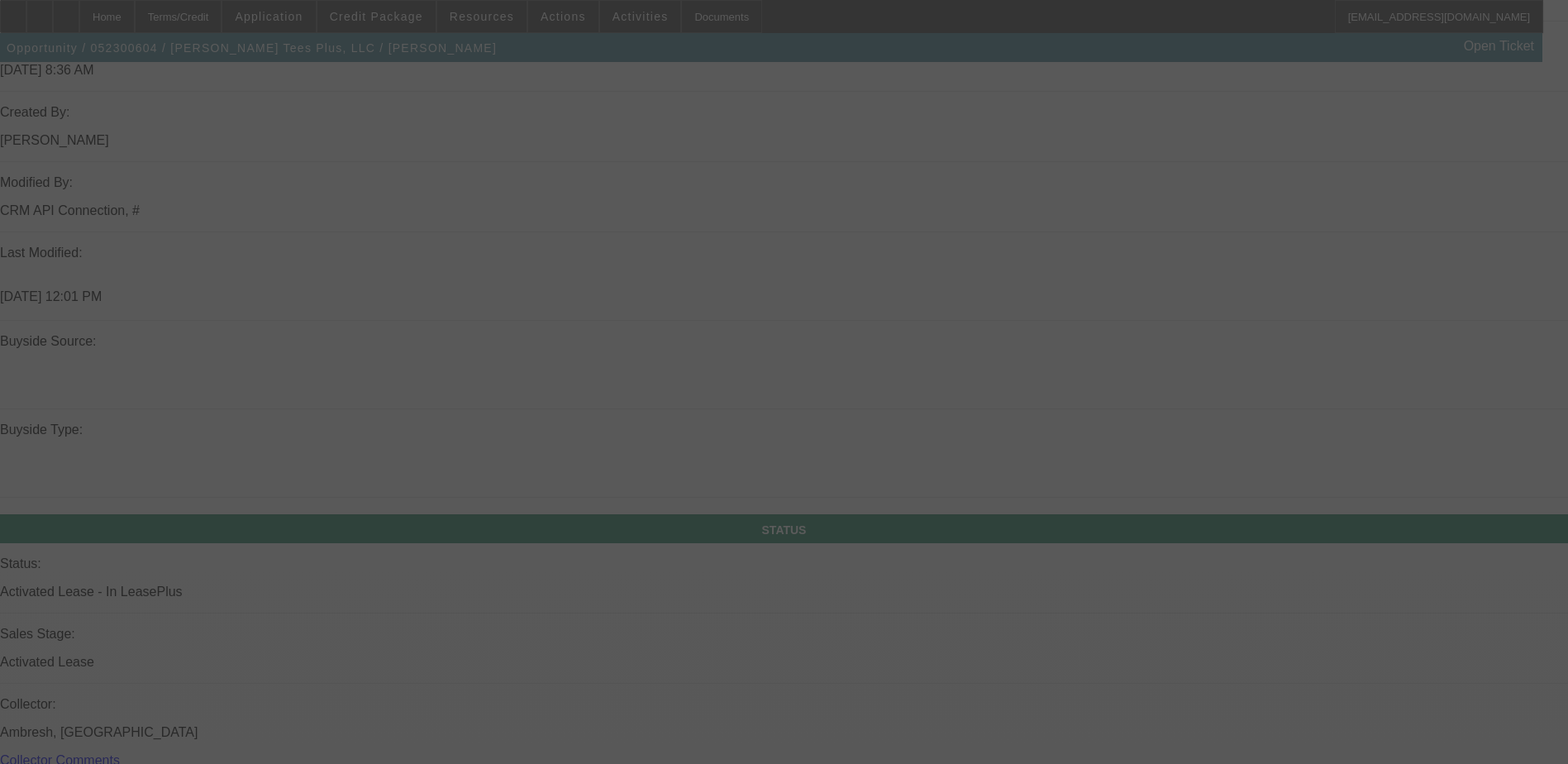
scroll to position [1464, 0]
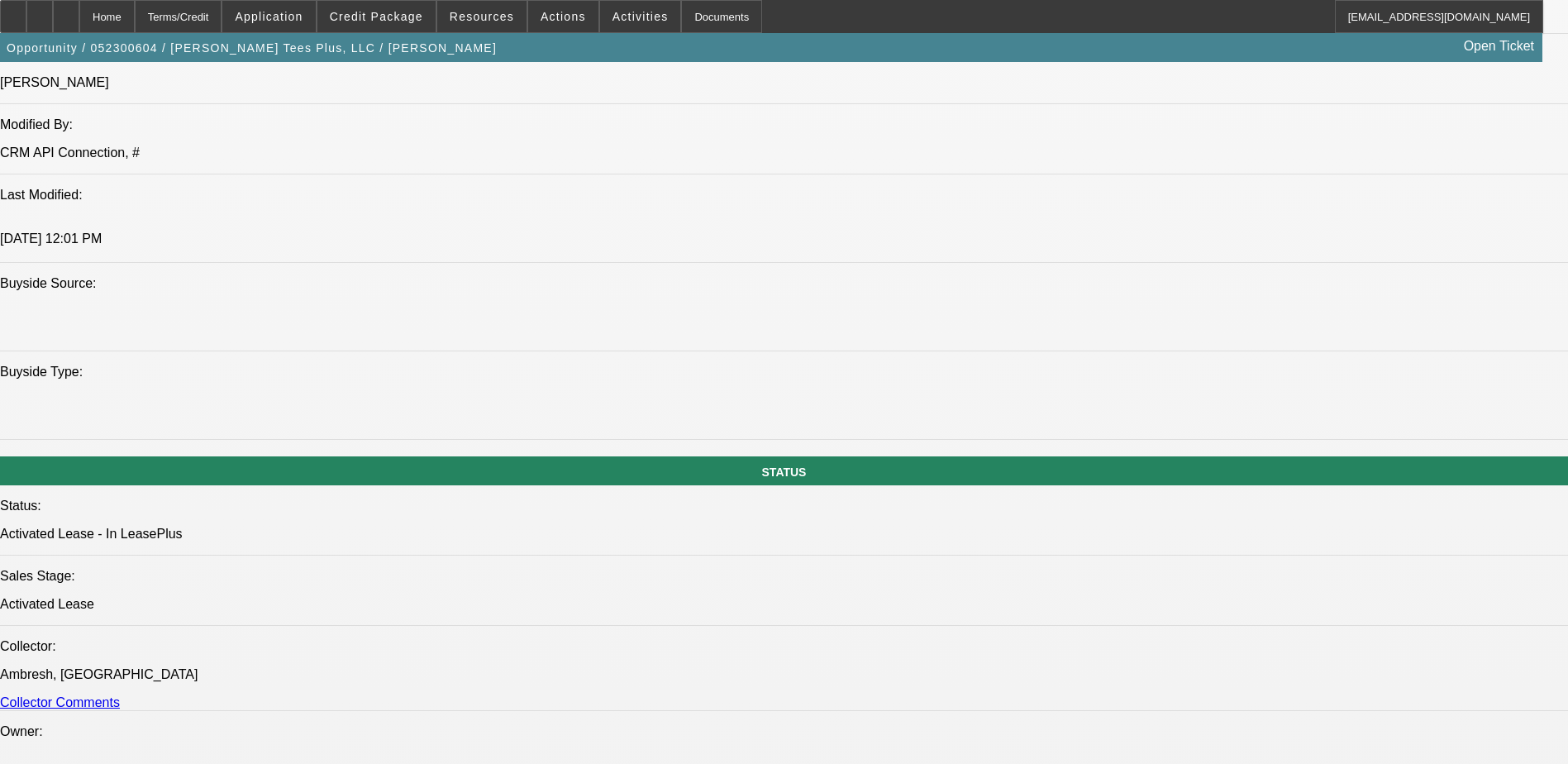
select select "0"
select select "2"
select select "0"
select select "2"
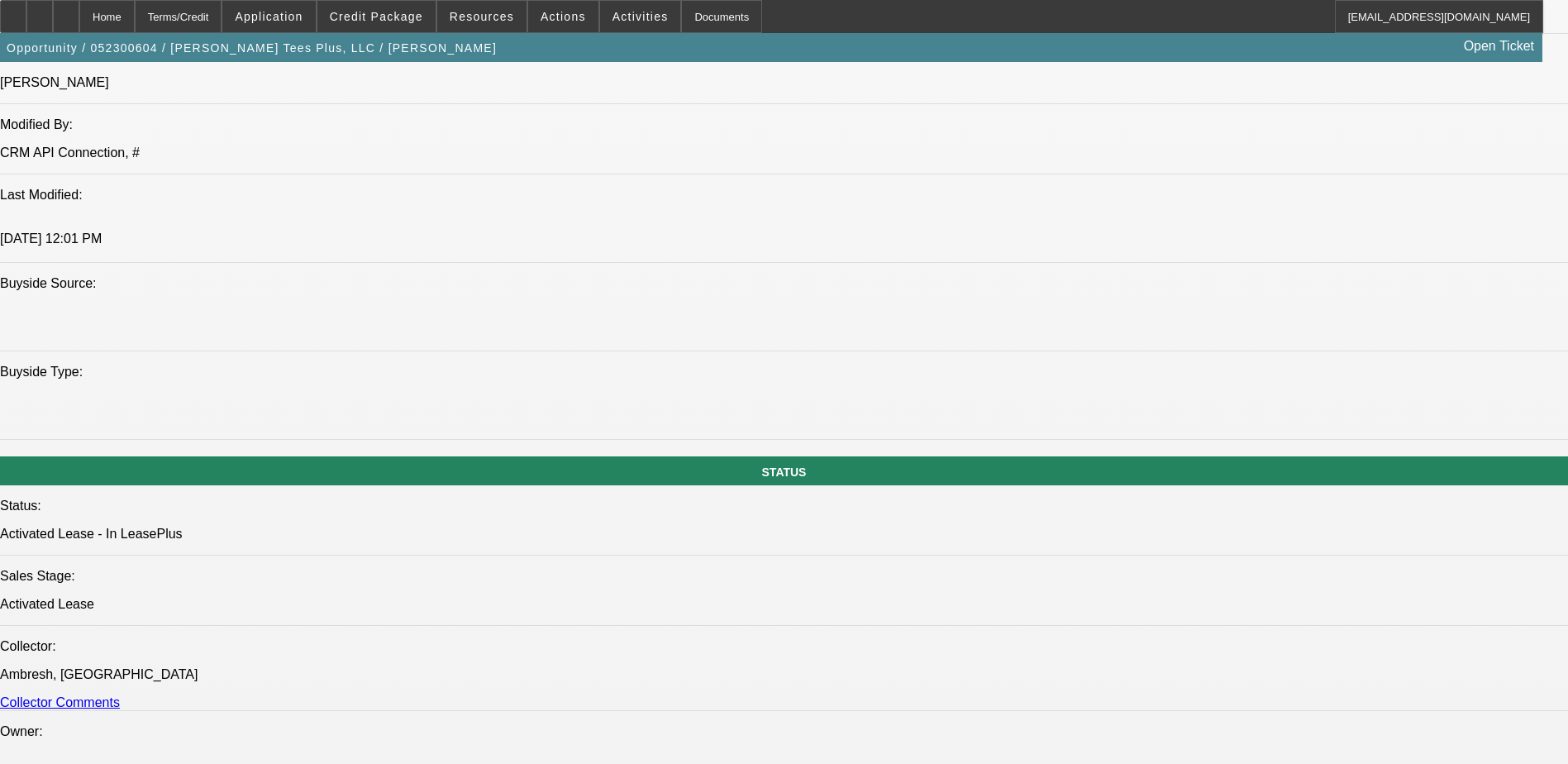
select select "0.1"
select select "0"
select select "2"
select select "0"
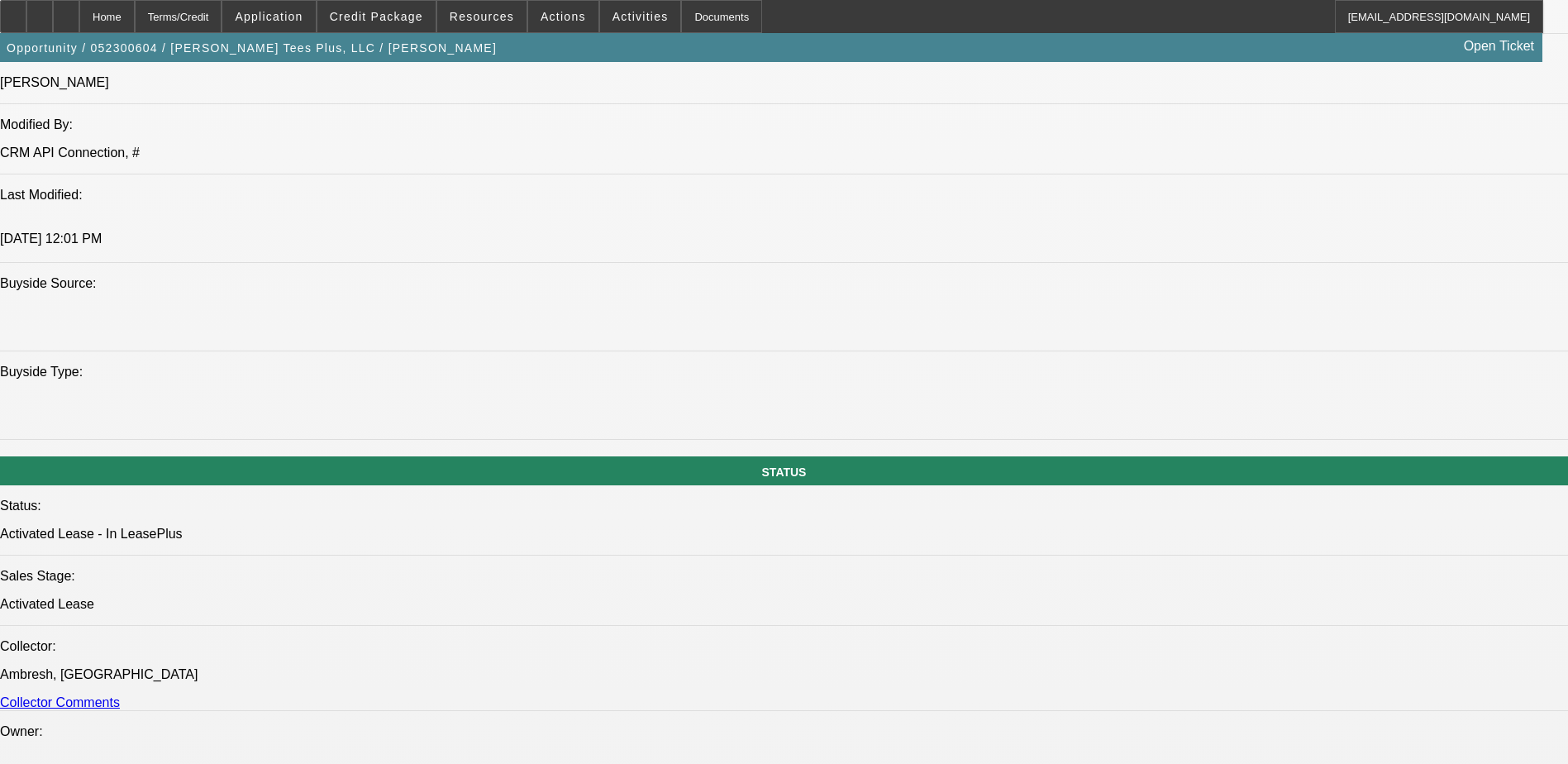
select select "2"
select select "0.1"
select select "1"
select select "2"
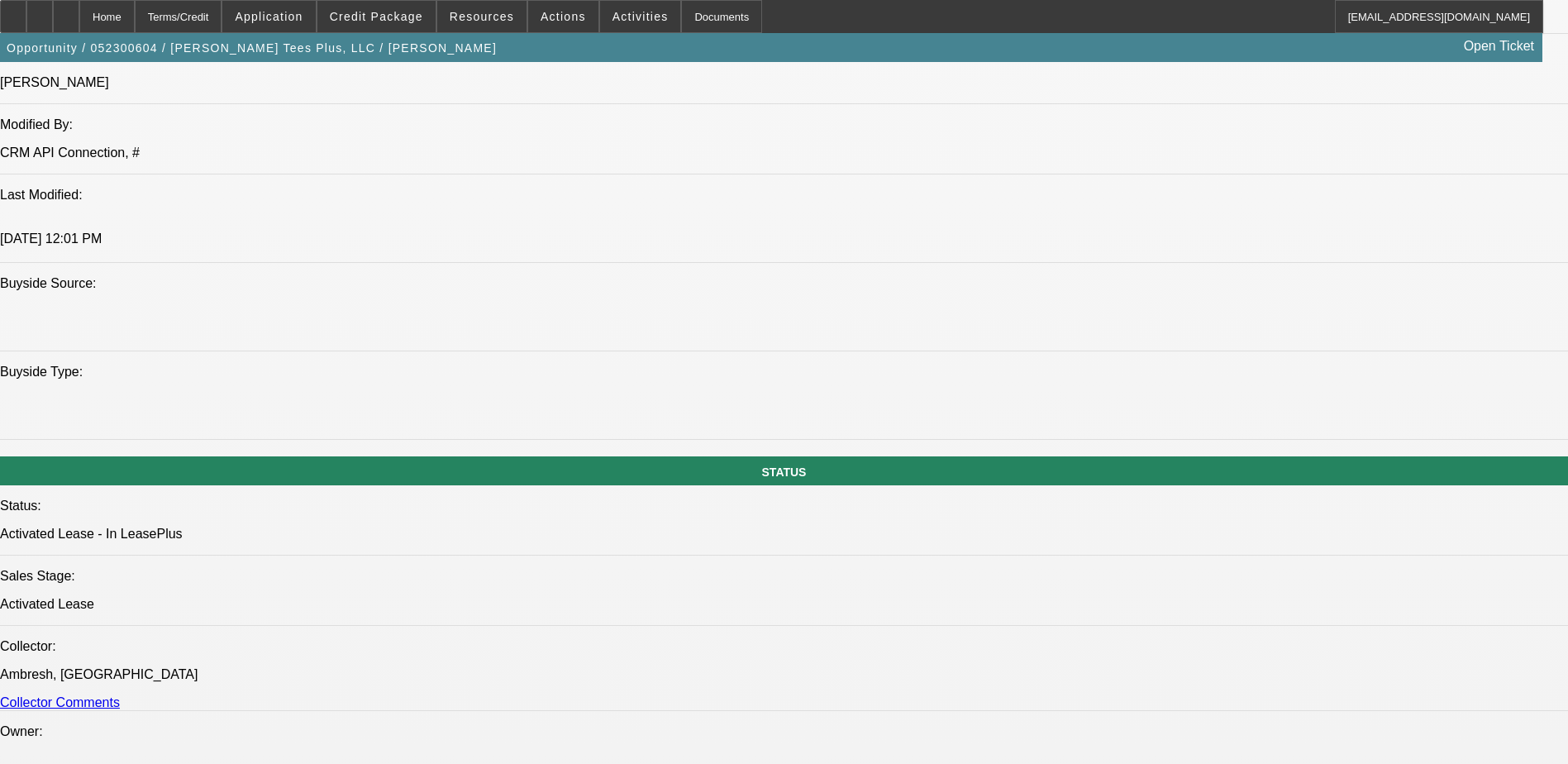
select select "1"
select select "2"
select select "4"
select select "1"
select select "2"
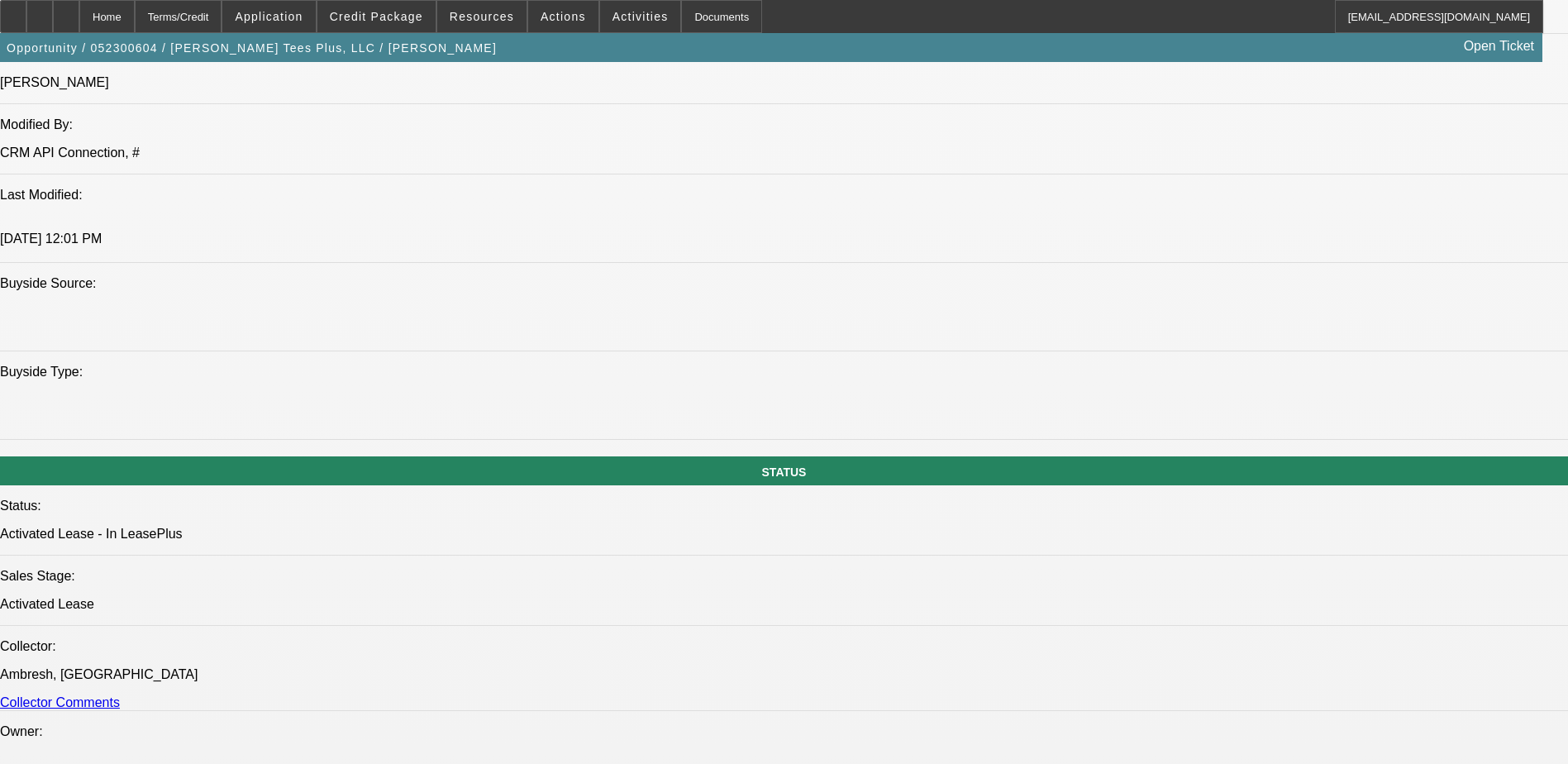
select select "2"
select select "1"
select select "2"
select select "4"
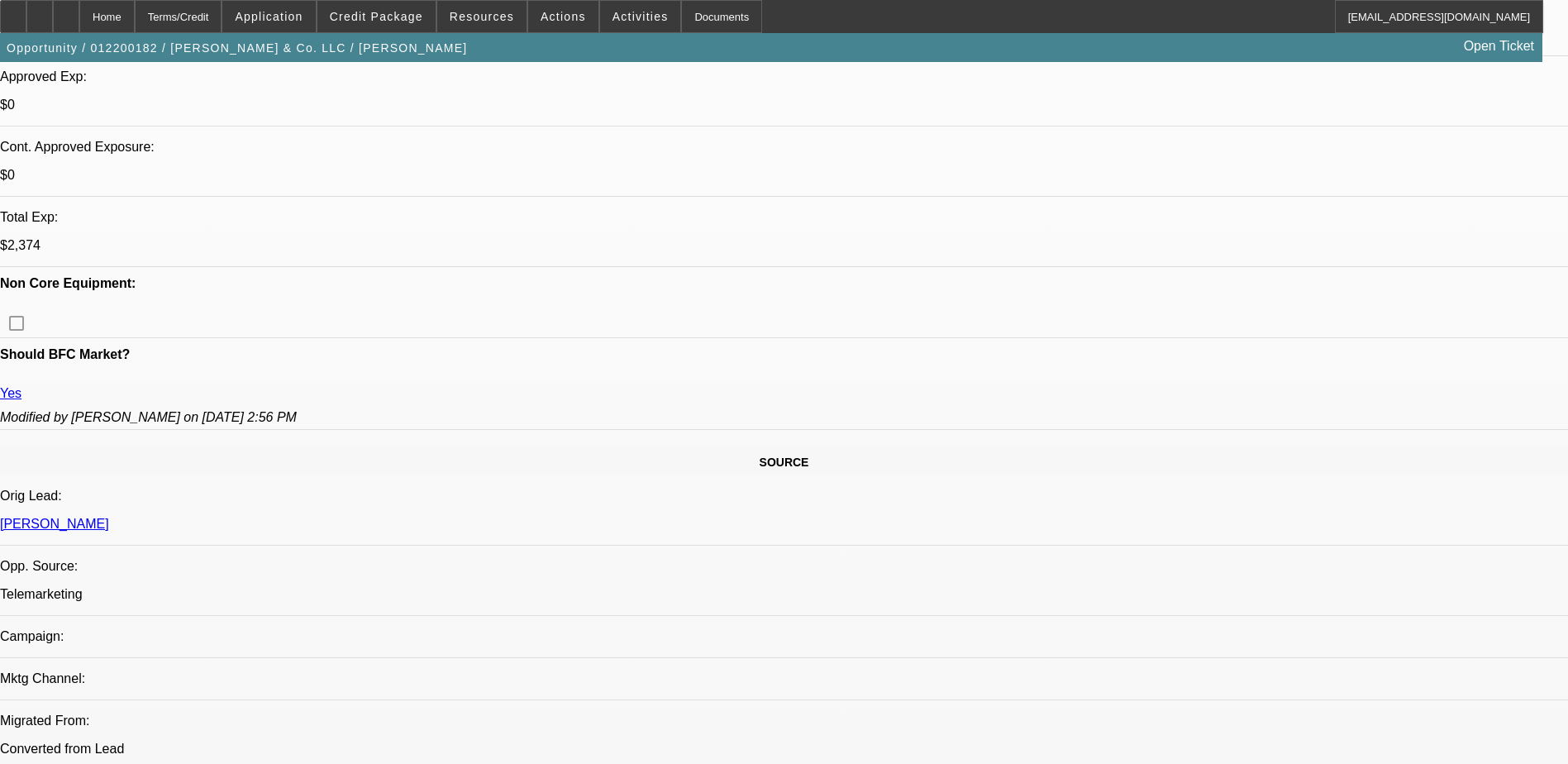
select select "0"
select select "2"
select select "0.1"
select select "4"
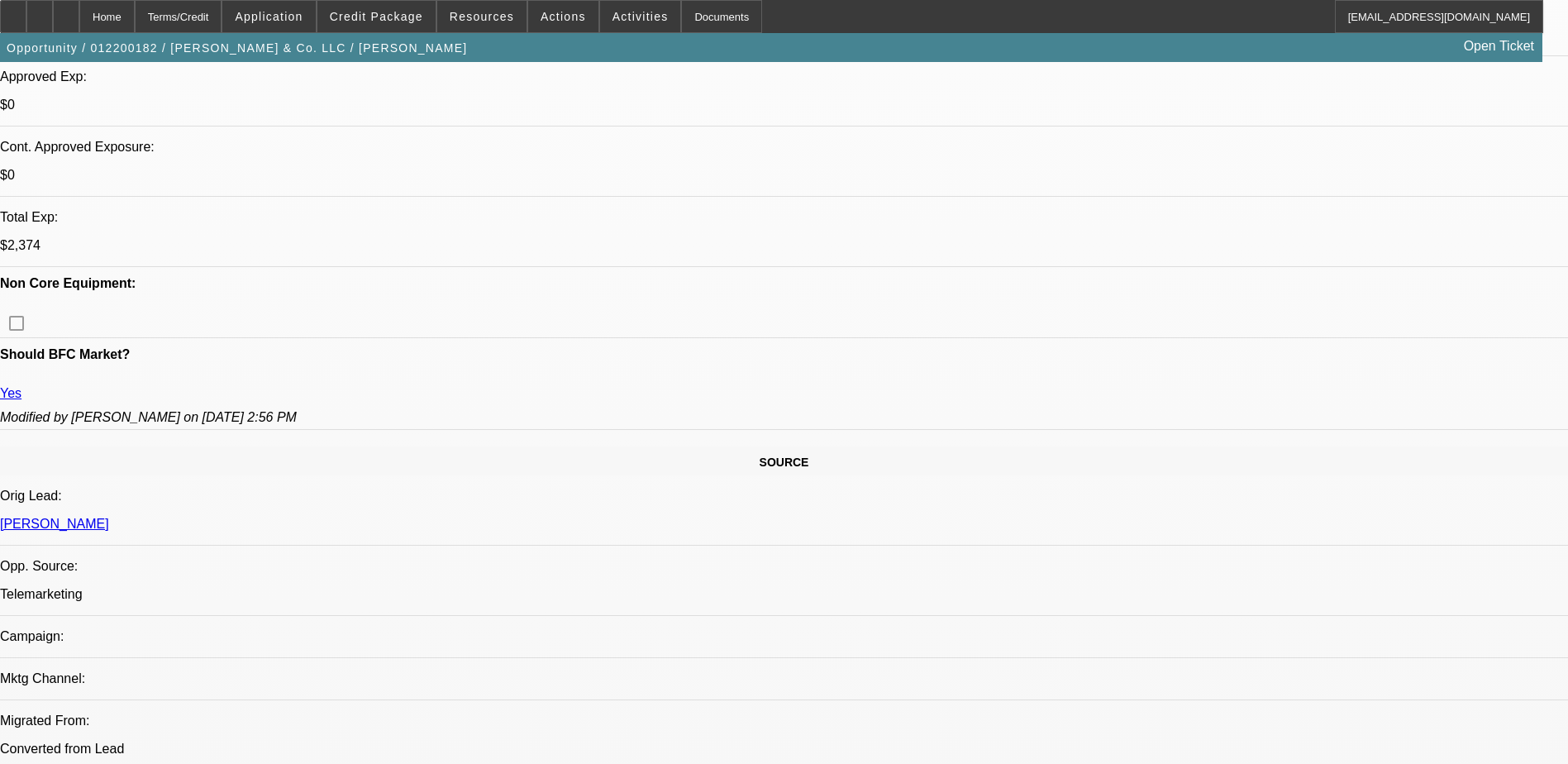
select select "0"
select select "0.1"
select select "4"
select select "0"
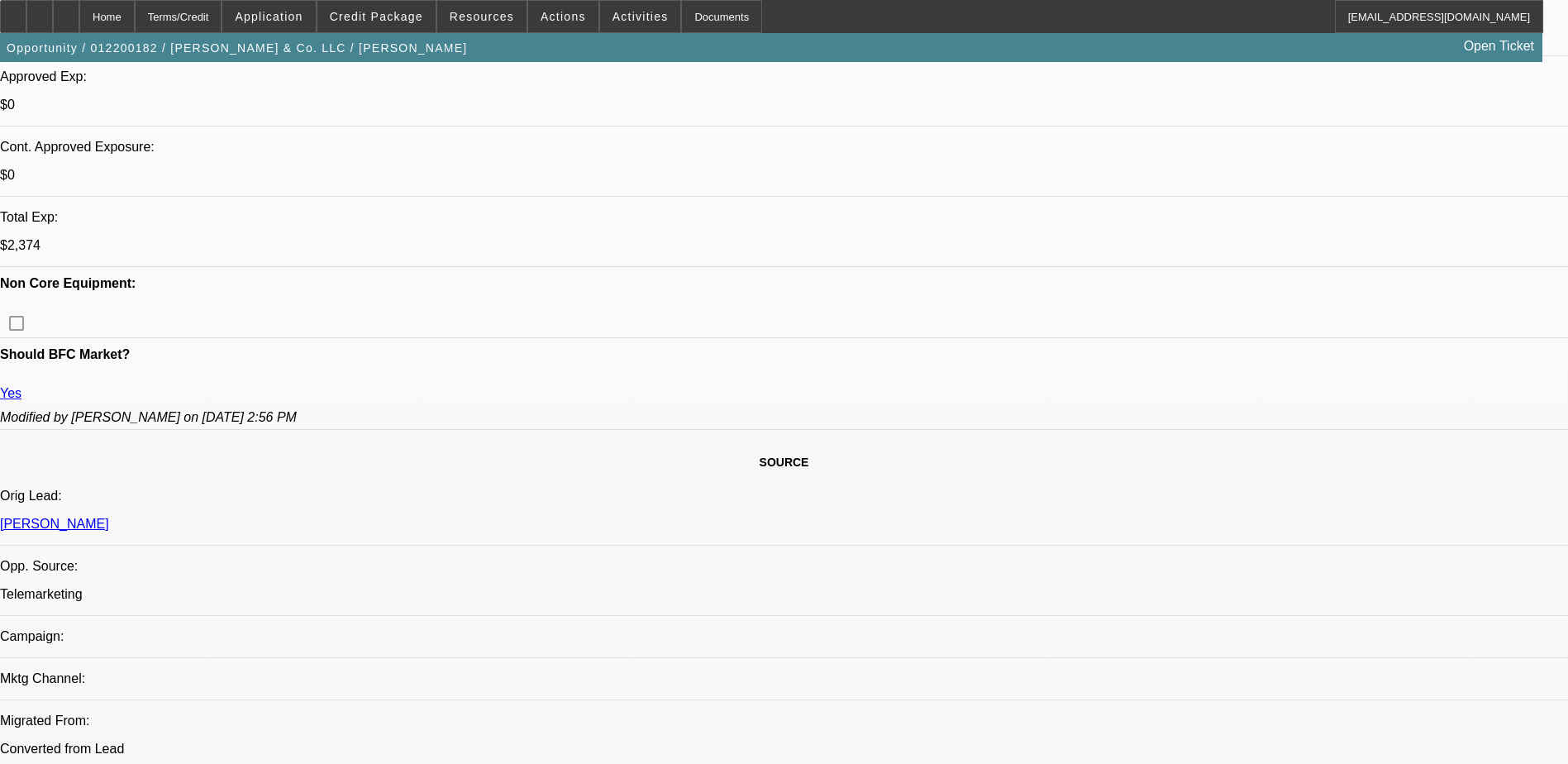
select select "2"
select select "0.1"
select select "4"
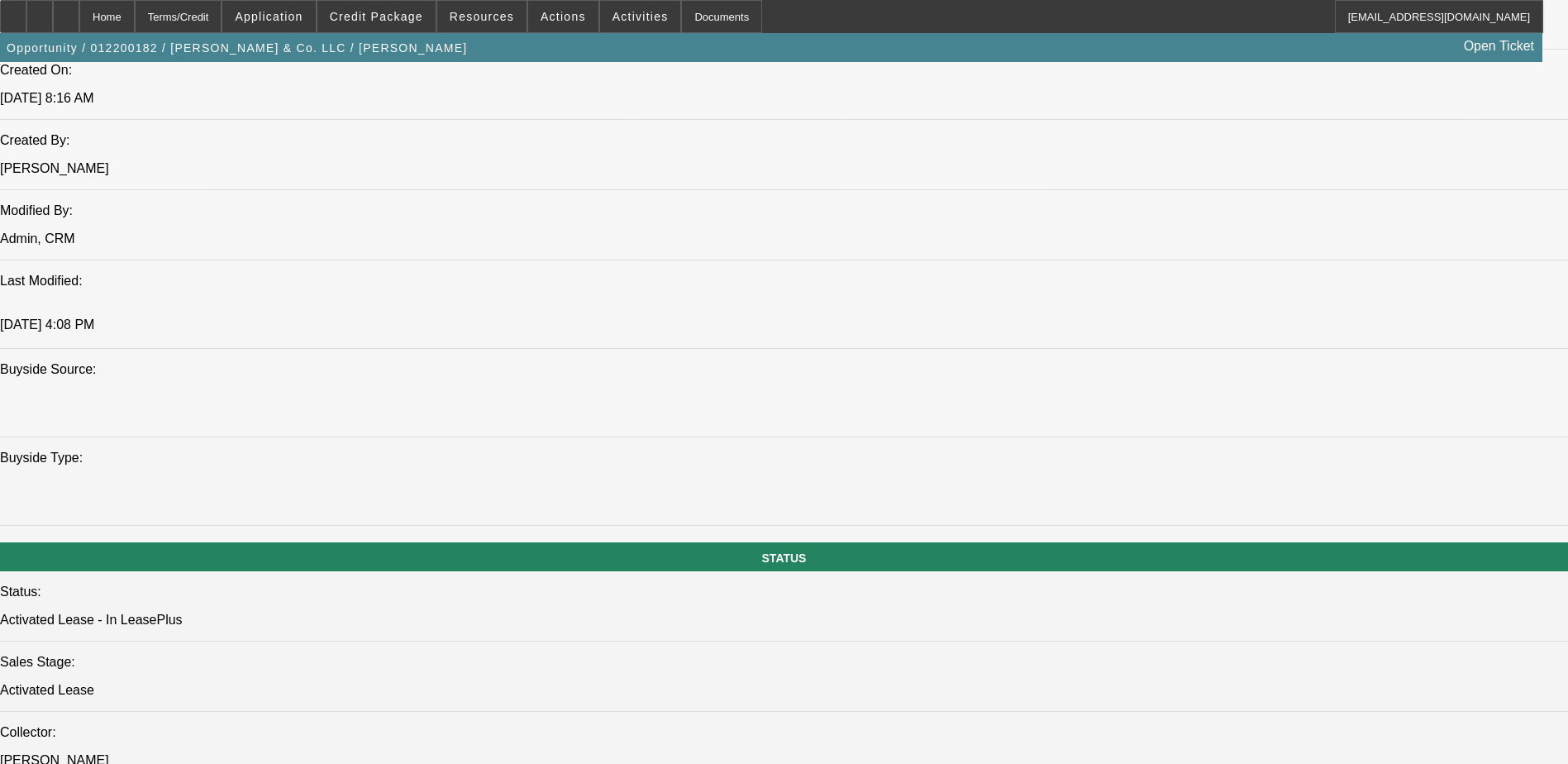
scroll to position [1564, 0]
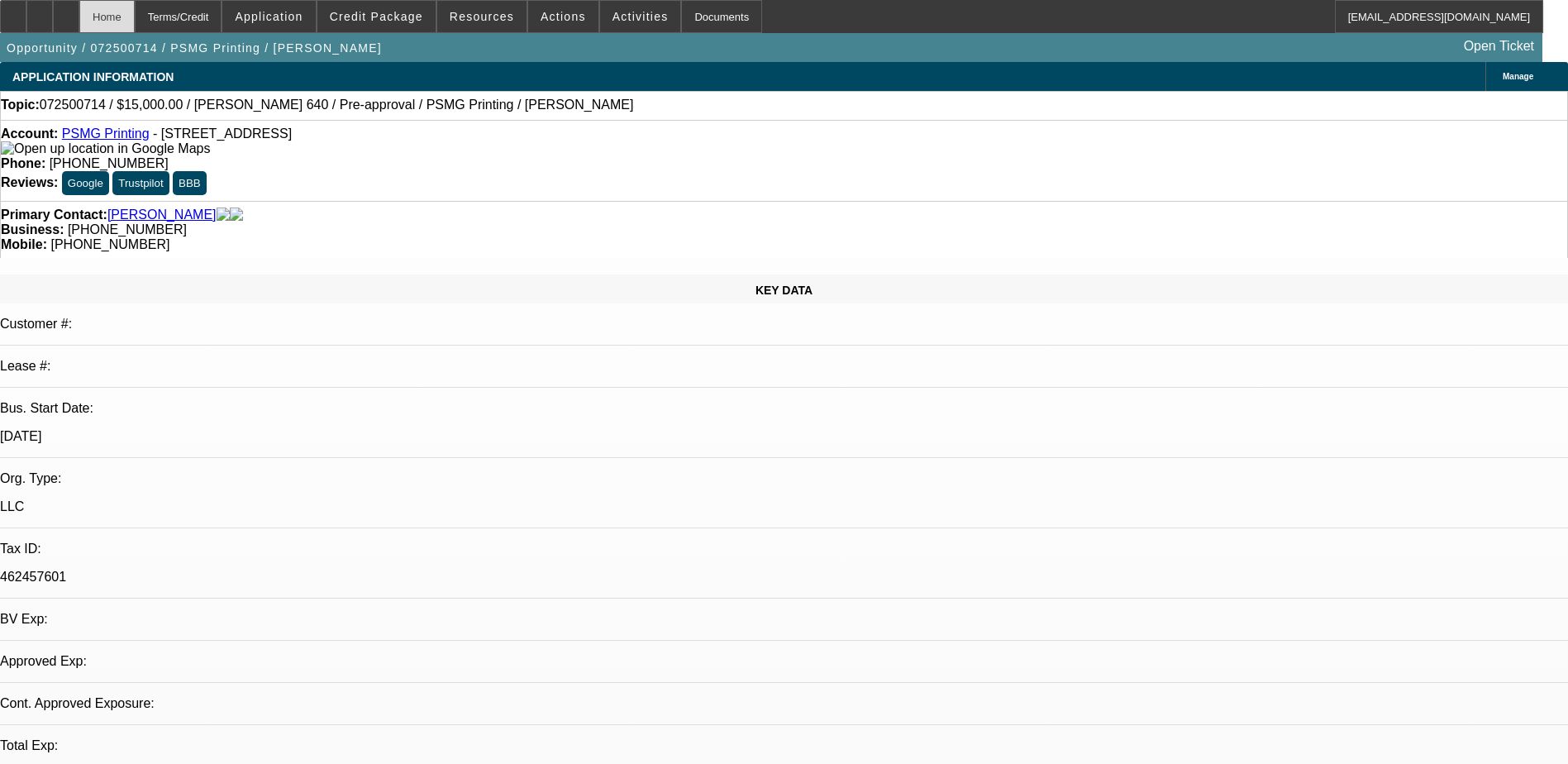
select select "0"
select select "2"
select select "0.1"
select select "4"
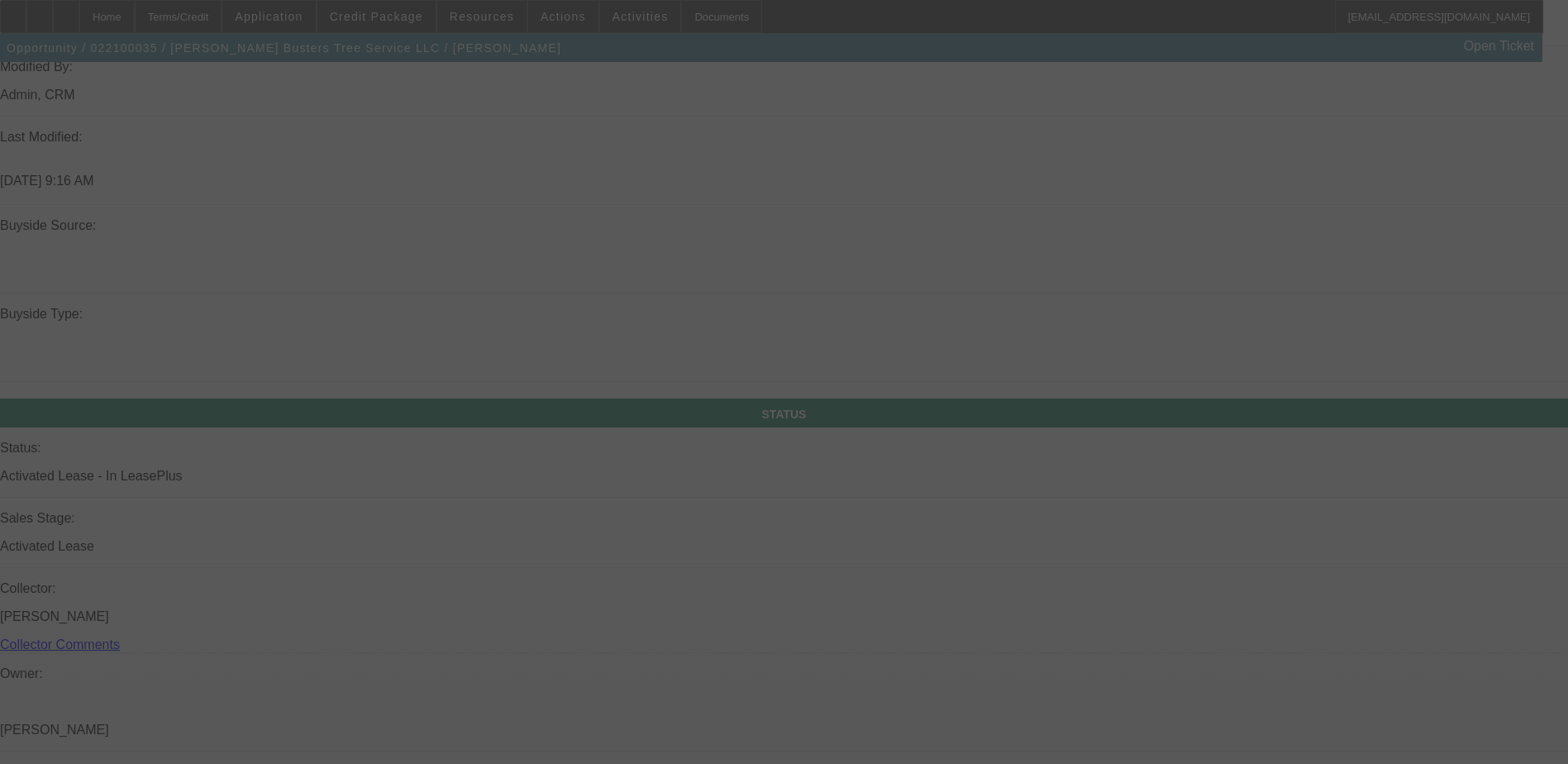
scroll to position [1527, 0]
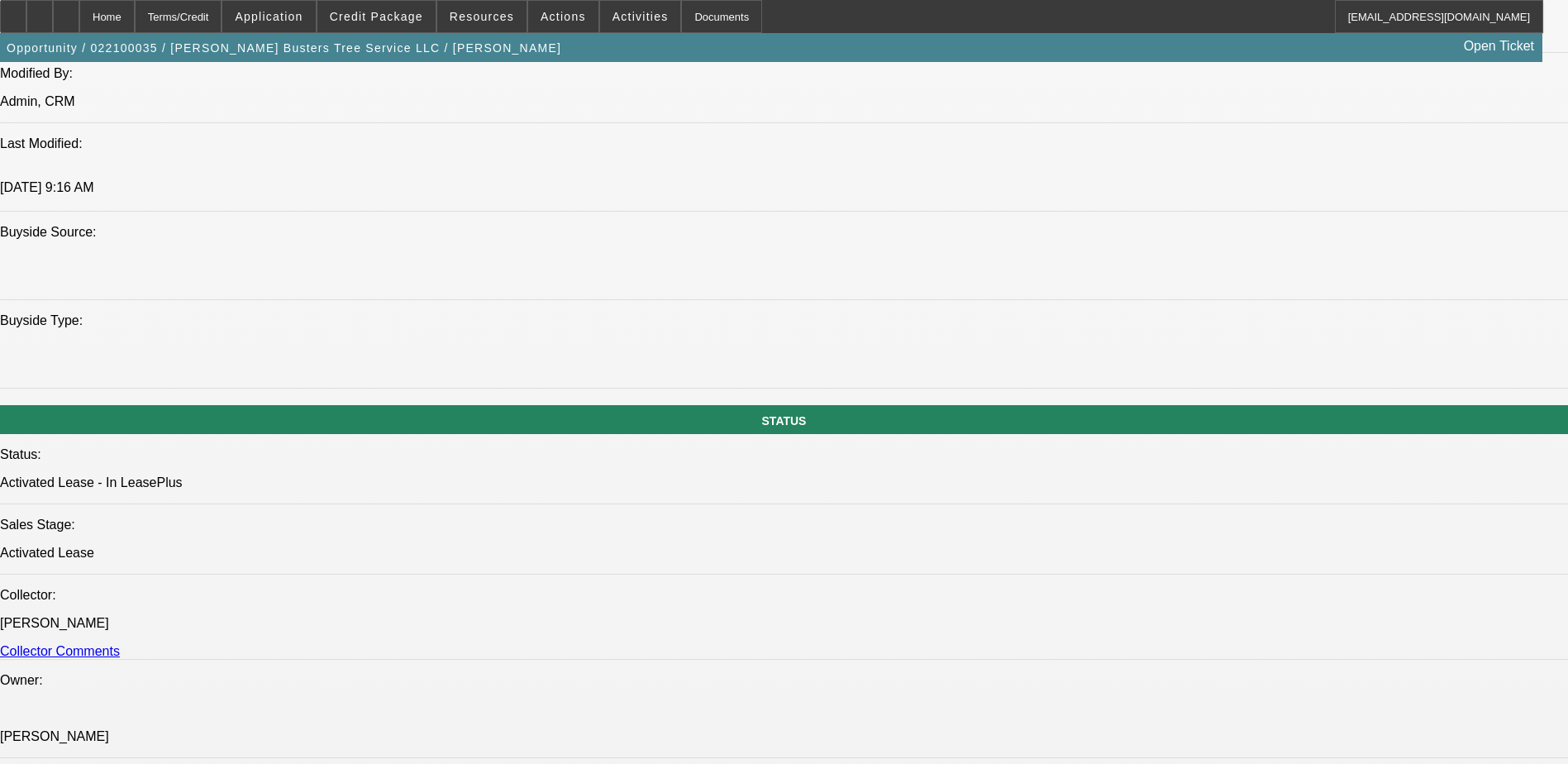
select select "0"
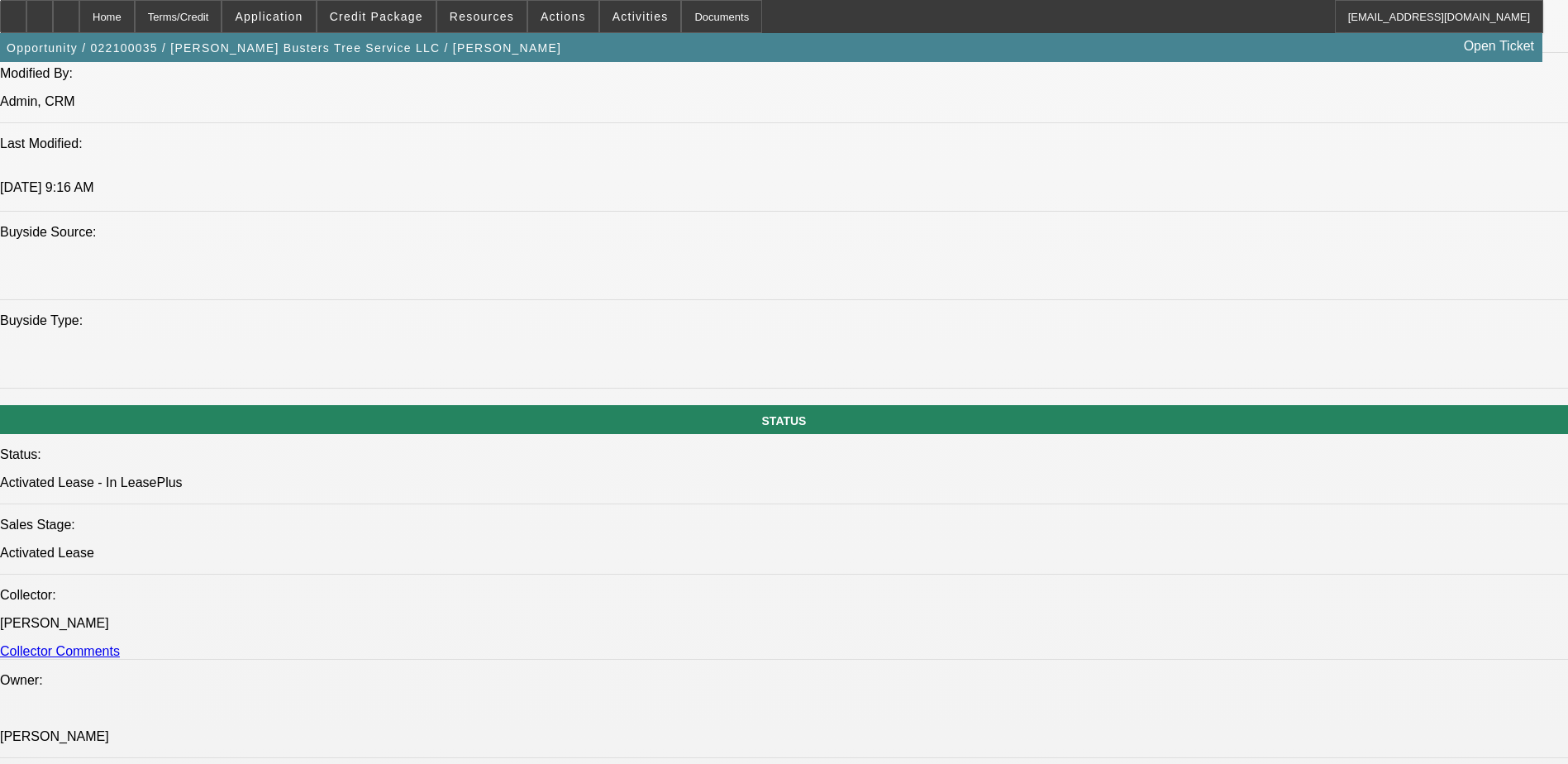
select select "0"
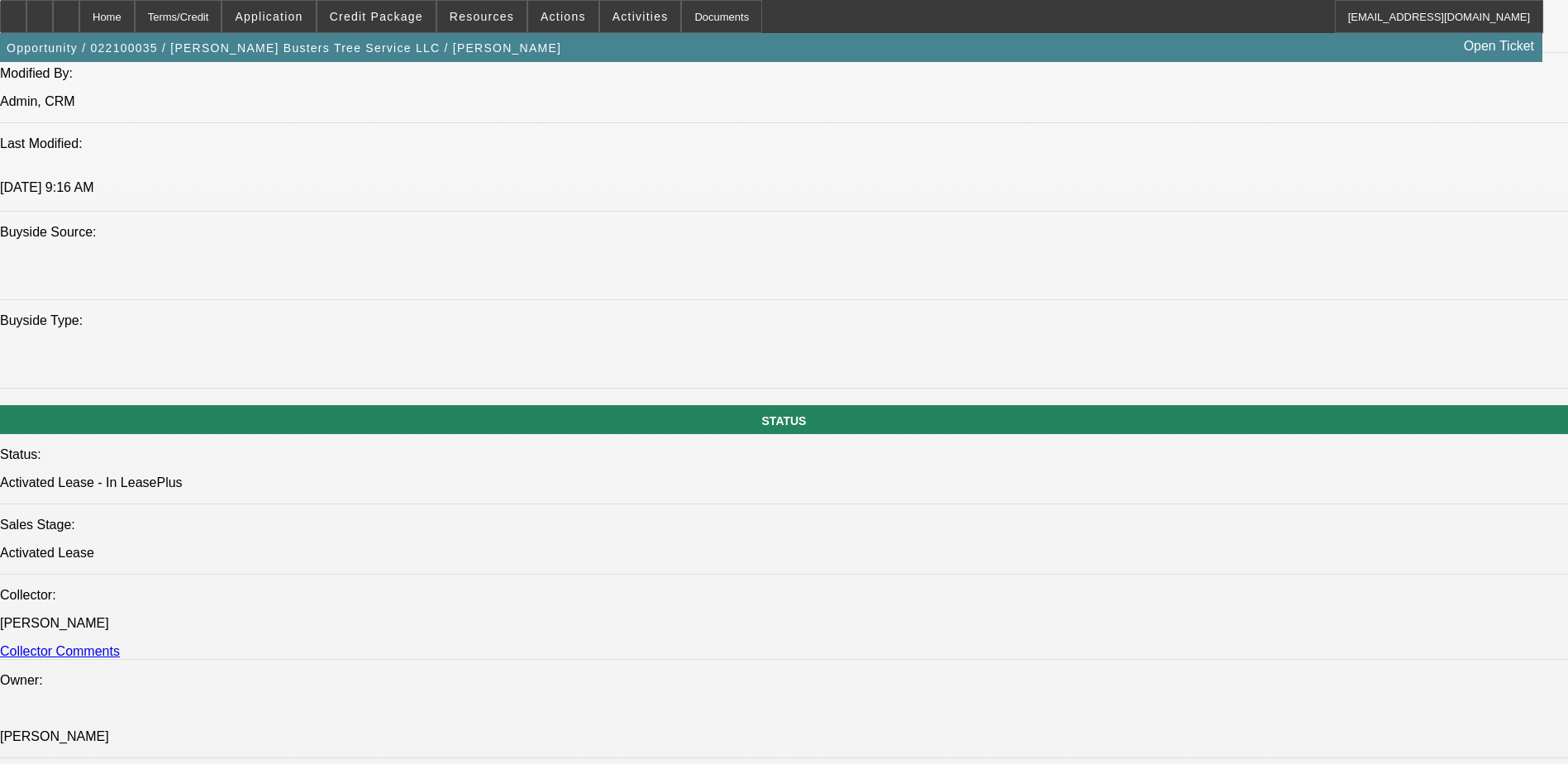
select select "0"
select select "1"
select select "6"
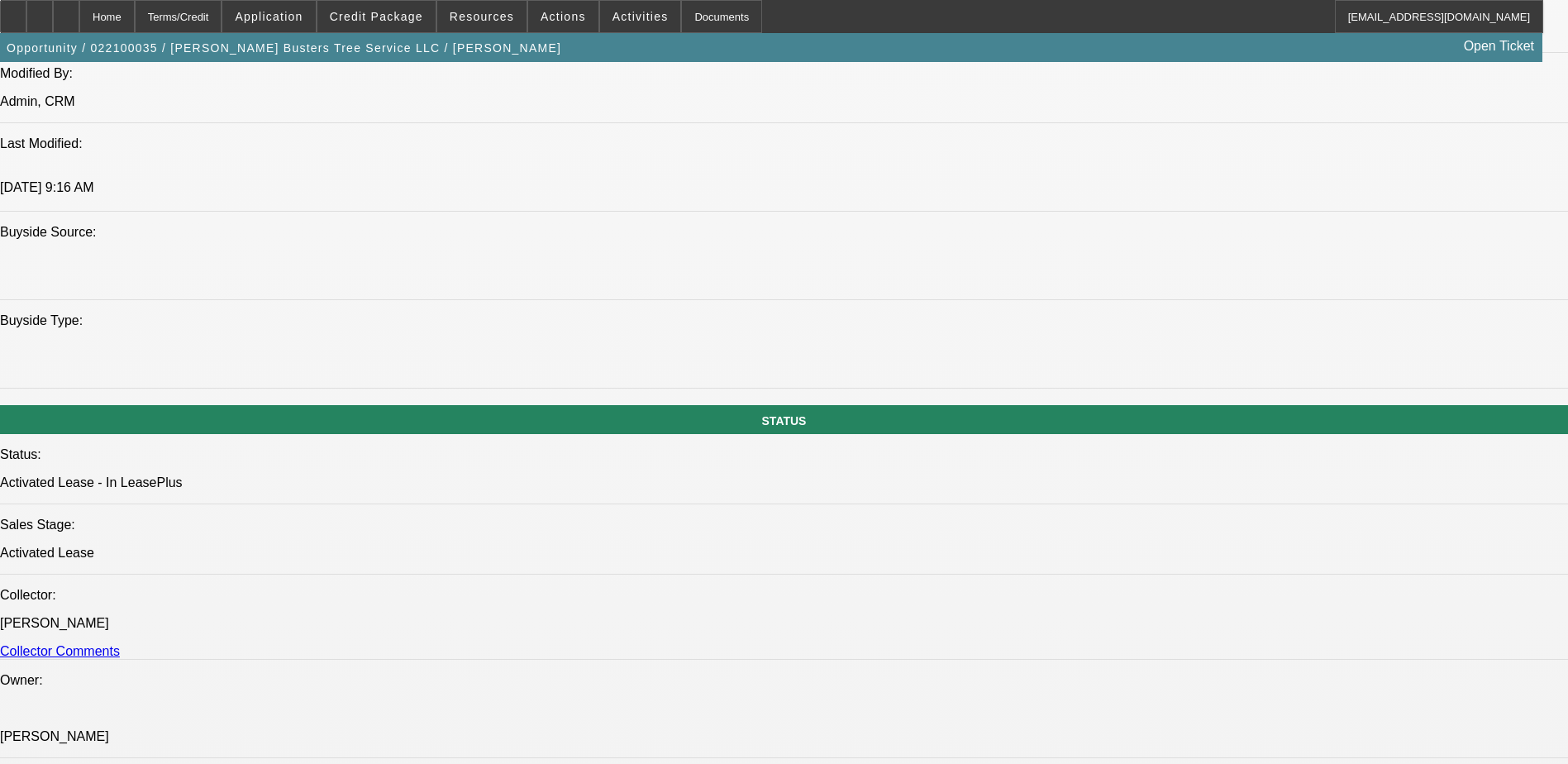
select select "1"
select select "6"
select select "1"
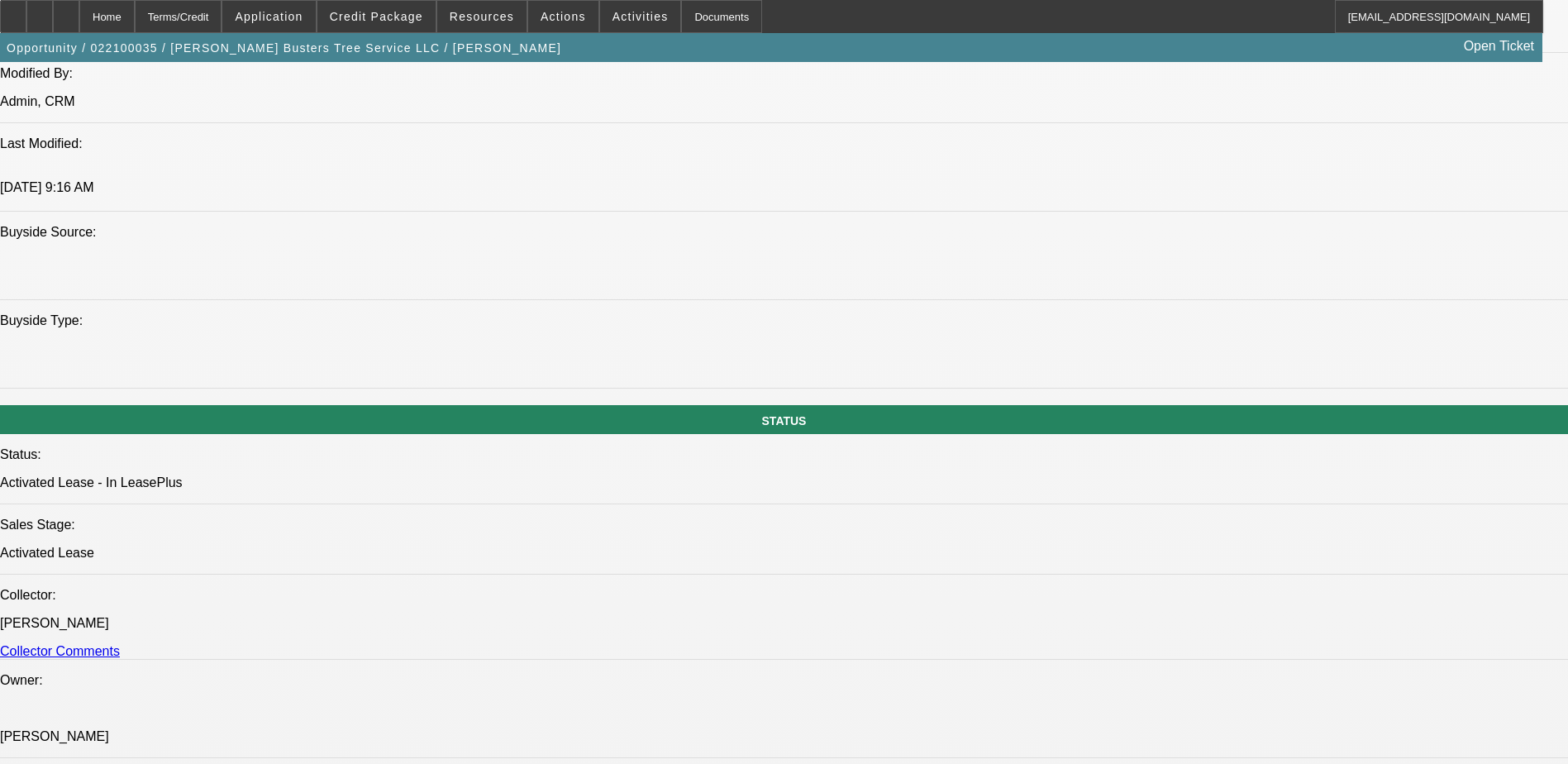
select select "6"
select select "1"
select select "6"
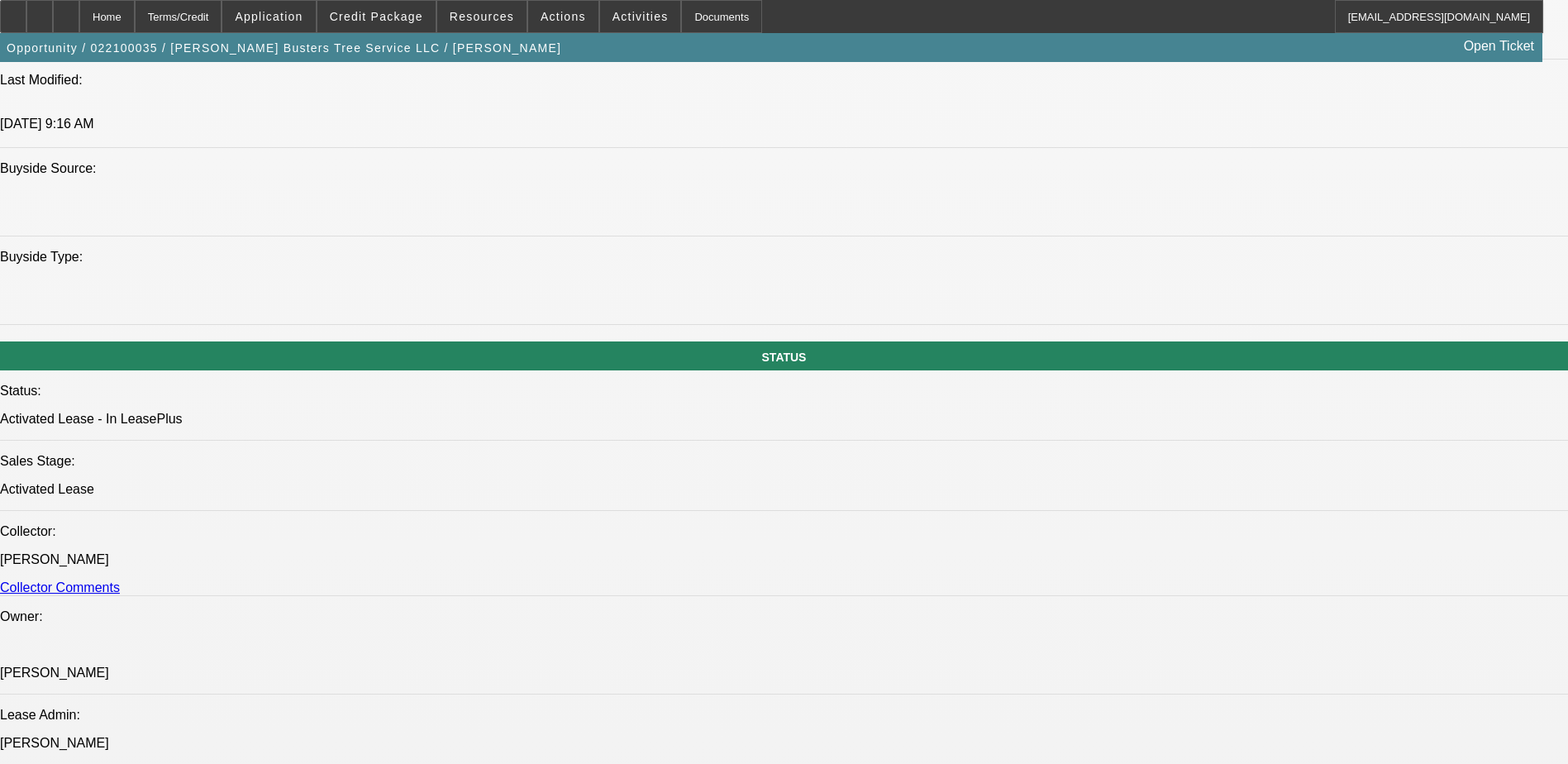
scroll to position [1610, 0]
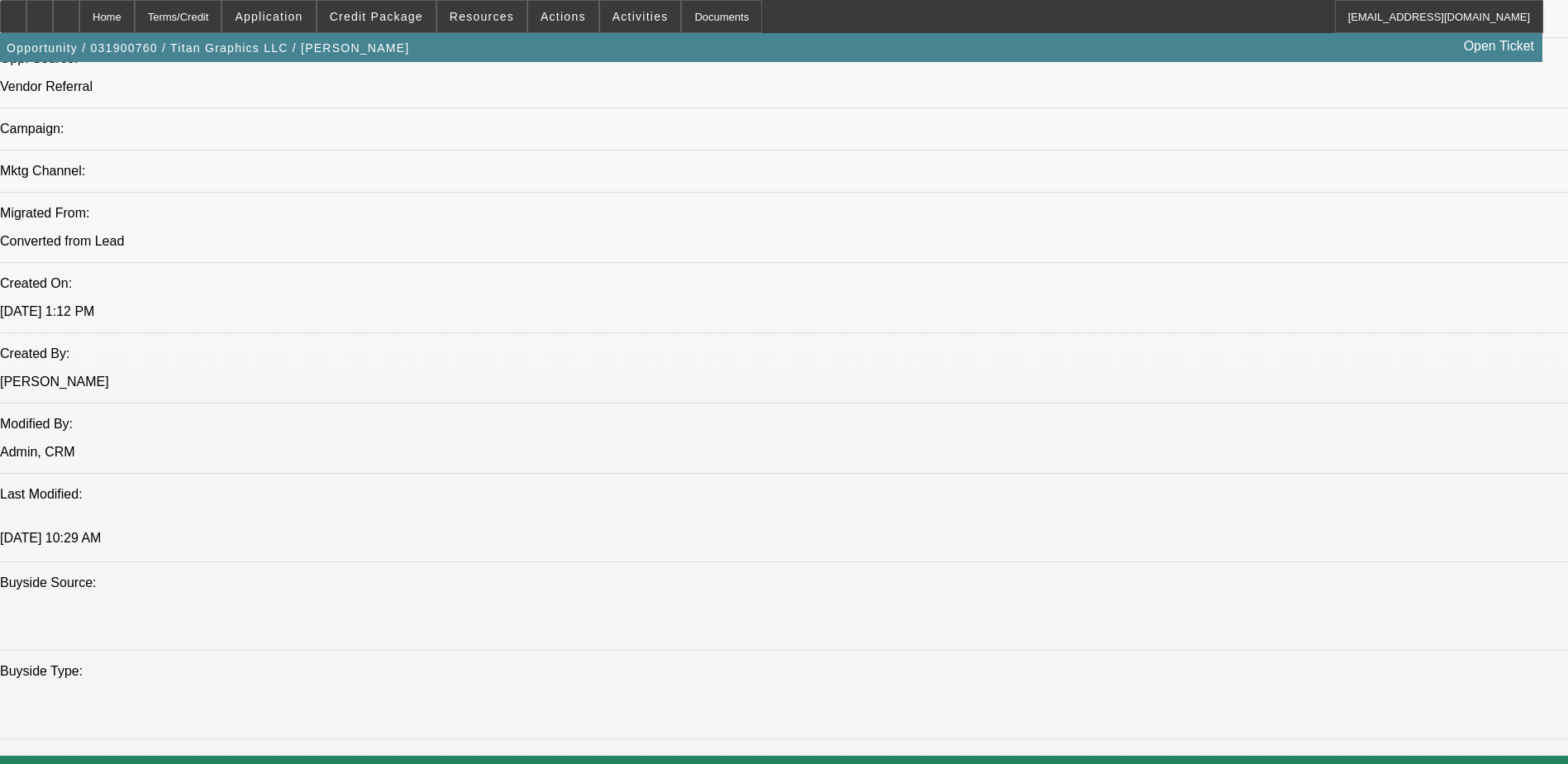
select select "0"
select select "2"
select select "0"
select select "2"
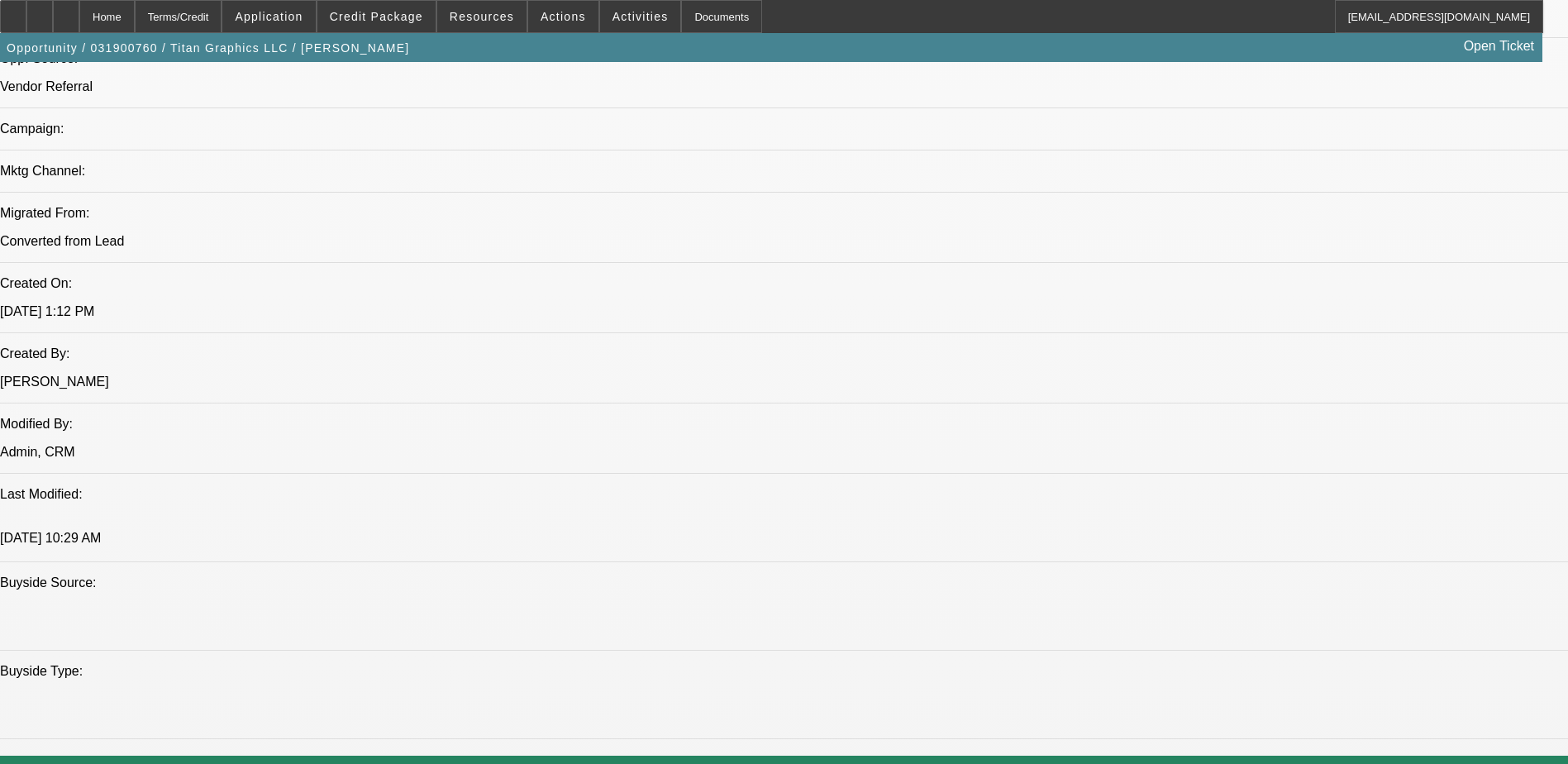
select select "0"
select select "2"
select select "0"
select select "2"
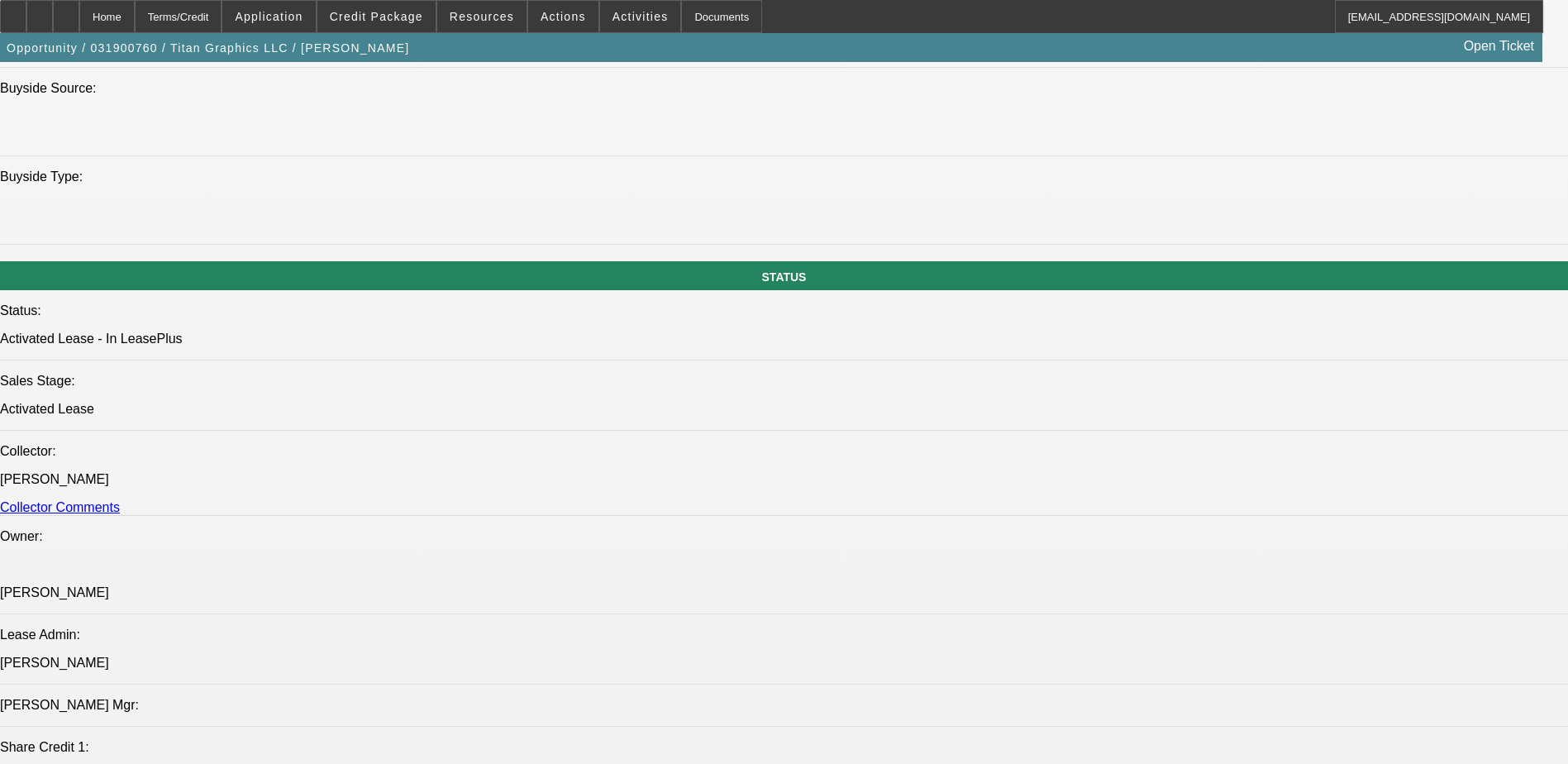
scroll to position [1674, 0]
